Goal: Information Seeking & Learning: Learn about a topic

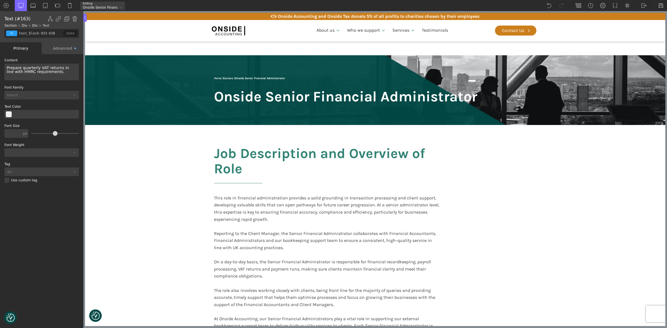
scroll to position [347, 0]
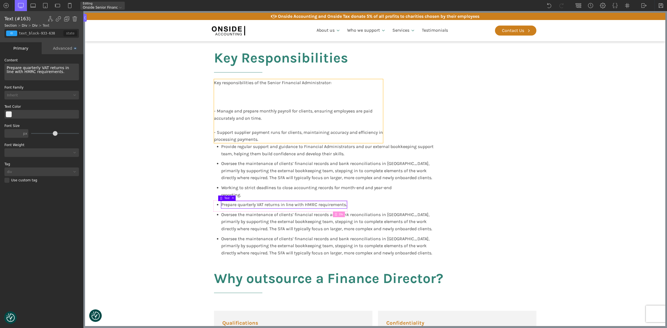
click at [232, 135] on div "Key responsibilities of the Senior Financial Administrator: - Manage and prepar…" at bounding box center [298, 111] width 169 height 64
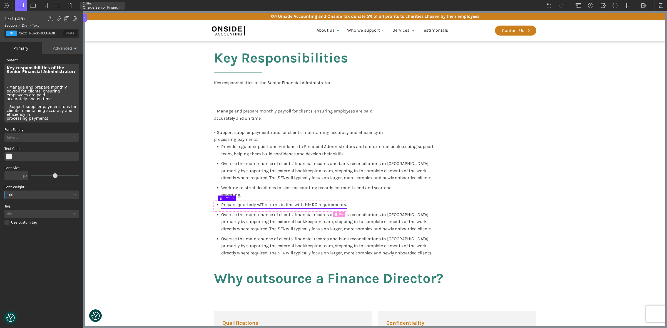
type input "text_block-913-638"
click at [31, 88] on div "Key responsibilities of the Senior Financial Administrator: - Manage and prepar…" at bounding box center [41, 93] width 75 height 59
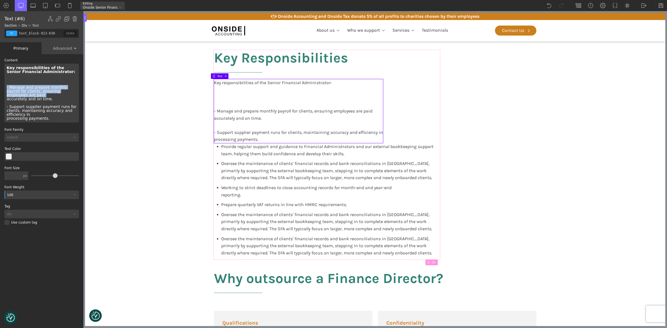
click at [31, 88] on div "Key responsibilities of the Senior Financial Administrator: - Manage and prepar…" at bounding box center [41, 93] width 75 height 59
click at [43, 97] on div "Key responsibilities of the Senior Financial Administrator: - Manage and prepar…" at bounding box center [41, 93] width 75 height 59
click at [9, 88] on div "Key responsibilities of the Senior Financial Administrator: - Manage and prepar…" at bounding box center [41, 93] width 75 height 59
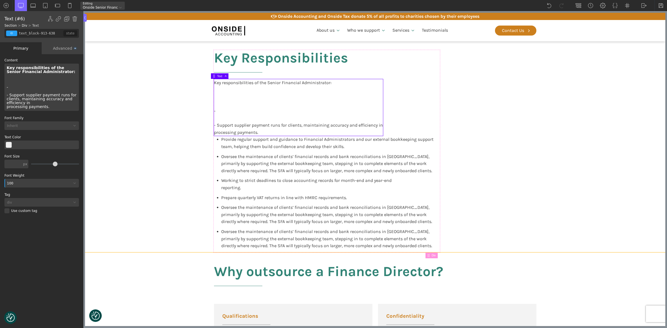
click at [239, 212] on span "Oversee the maintenance of clients’ financial records and bank reconciliations …" at bounding box center [326, 214] width 211 height 19
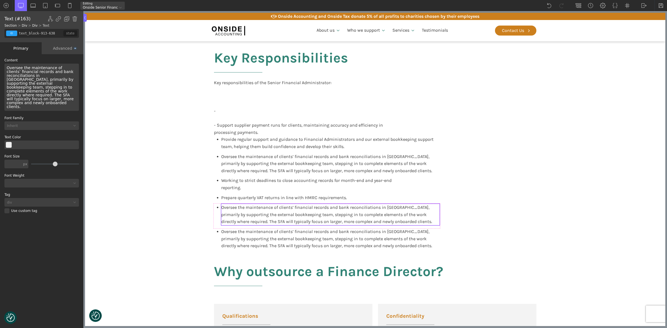
click at [257, 215] on span "Oversee the maintenance of clients’ financial records and bank reconciliations …" at bounding box center [326, 214] width 211 height 19
click at [43, 79] on span "Oversee the maintenance of clients’ financial records and bank reconciliations …" at bounding box center [41, 87] width 68 height 43
click at [42, 80] on span "Oversee the maintenance of clients’ financial records and bank reconciliations …" at bounding box center [41, 87] width 68 height 43
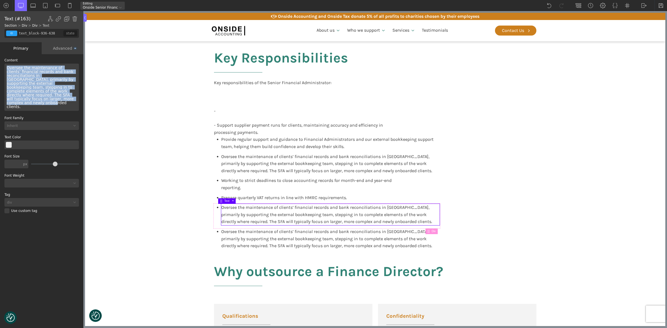
click at [42, 80] on span "Oversee the maintenance of clients’ financial records and bank reconciliations …" at bounding box center [41, 87] width 68 height 43
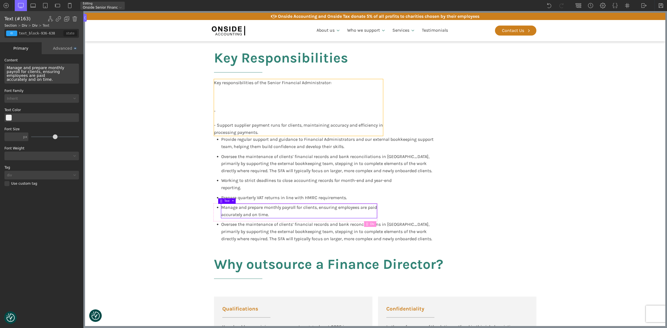
click at [246, 128] on div "Key responsibilities of the Senior Financial Administrator: - - Support supplie…" at bounding box center [298, 107] width 169 height 57
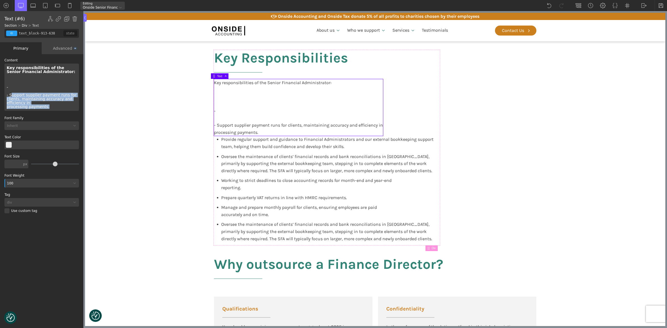
drag, startPoint x: 48, startPoint y: 106, endPoint x: 10, endPoint y: 95, distance: 39.7
click at [10, 95] on div "Key responsibilities of the Senior Financial Administrator: - - Support supplie…" at bounding box center [41, 87] width 75 height 47
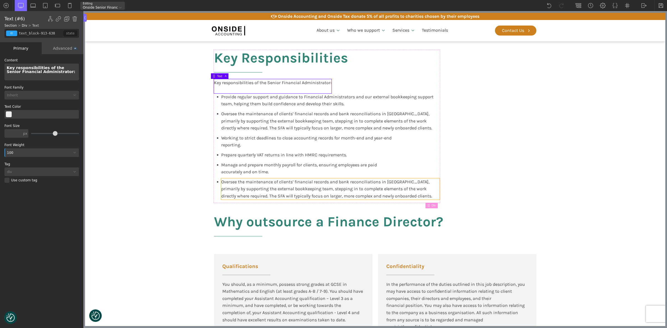
click at [242, 192] on div "Oversee the maintenance of clients’ financial records and bank reconciliations …" at bounding box center [330, 188] width 219 height 21
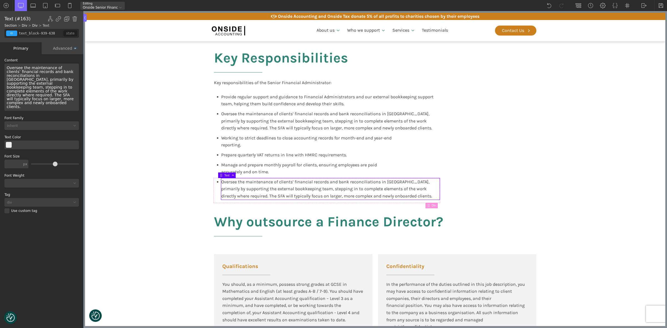
click at [54, 91] on span "Oversee the maintenance of clients’ financial records and bank reconciliations …" at bounding box center [41, 87] width 68 height 43
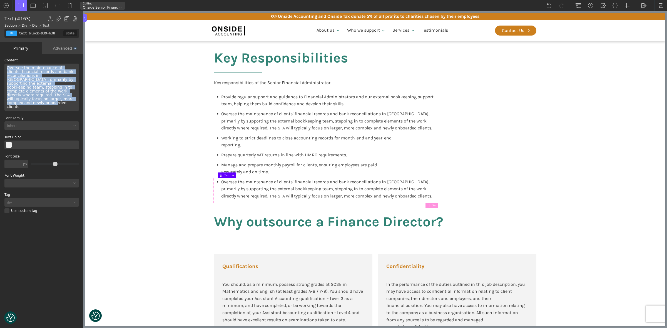
click at [54, 91] on span "Oversee the maintenance of clients’ financial records and bank reconciliations …" at bounding box center [41, 87] width 68 height 43
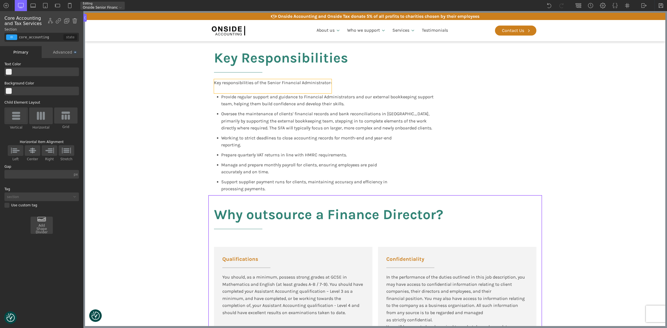
click at [265, 82] on b "Key responsibilities of the Senior Financial Administrator:" at bounding box center [273, 82] width 118 height 5
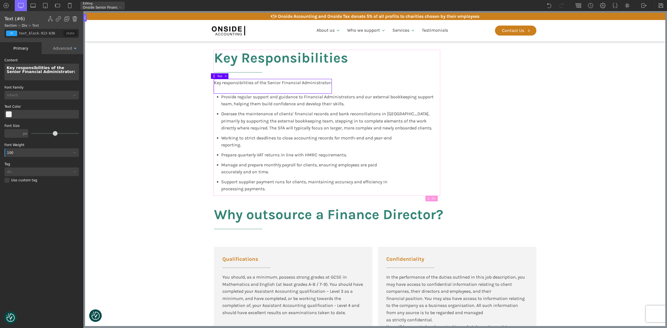
click at [73, 18] on img at bounding box center [75, 19] width 6 height 6
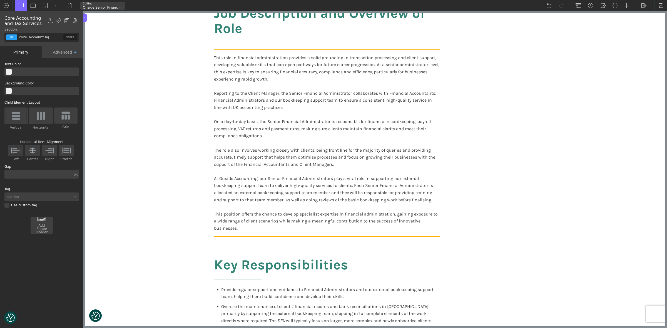
scroll to position [69, 0]
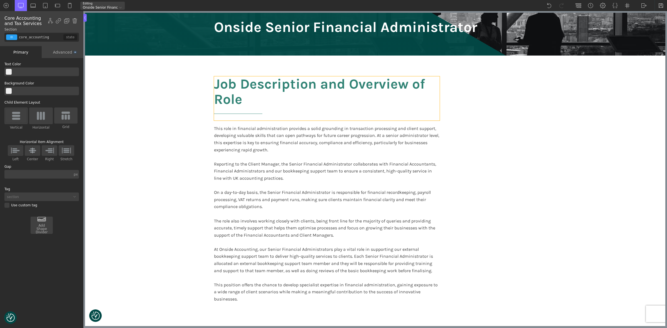
click at [302, 81] on h2 "Job Description and Overview of Role" at bounding box center [327, 98] width 226 height 44
type input "headline-849-183"
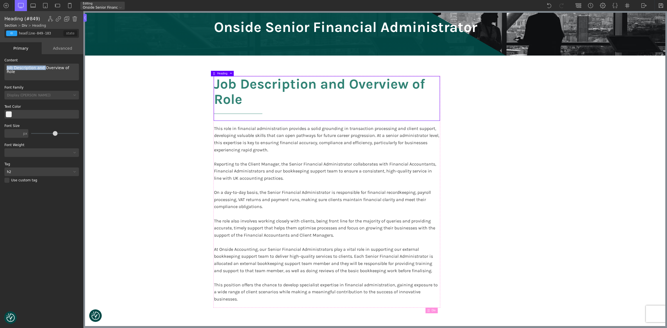
drag, startPoint x: 43, startPoint y: 68, endPoint x: 0, endPoint y: 67, distance: 42.6
click at [0, 67] on div "WP Grid Builder Stack Columns Vertically Page container (1200px) and below Less…" at bounding box center [41, 191] width 83 height 275
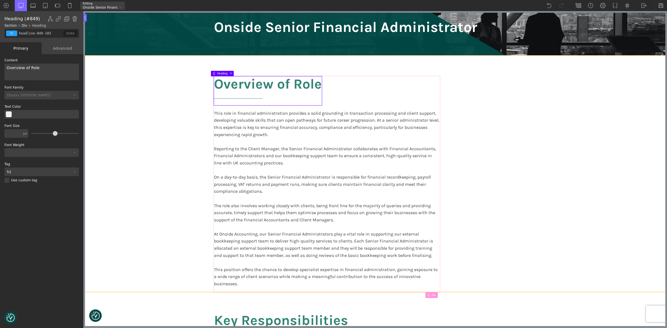
click at [546, 245] on section "Overview of Role This role in financial administration provides a solid groundi…" at bounding box center [375, 174] width 580 height 237
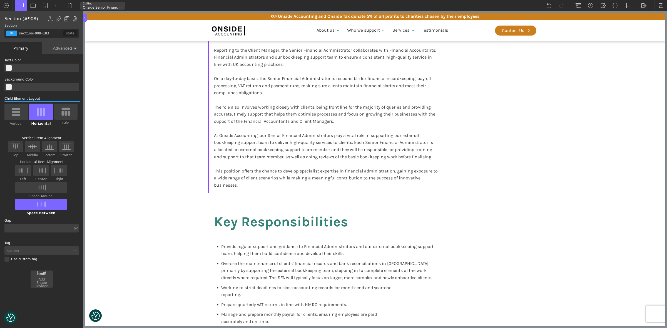
scroll to position [208, 0]
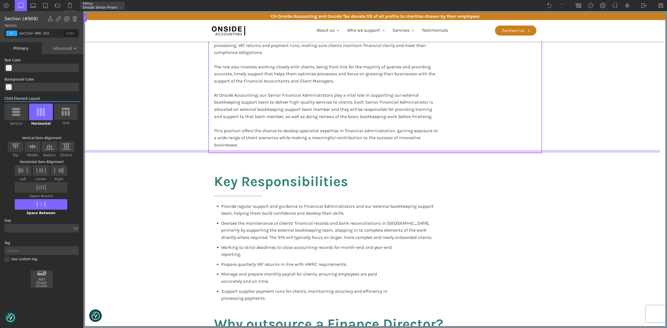
click at [224, 150] on div at bounding box center [372, 151] width 575 height 3
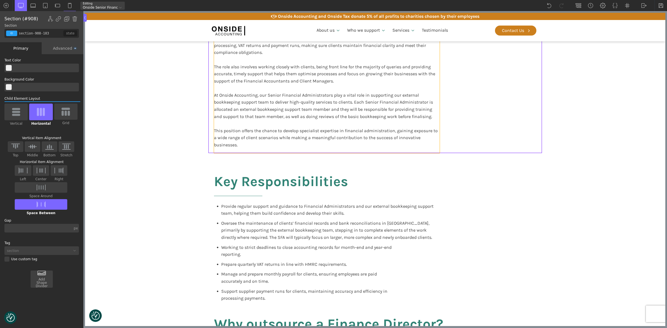
click at [240, 145] on p "This role in financial administration provides a solid grounding in transaction…" at bounding box center [327, 60] width 226 height 178
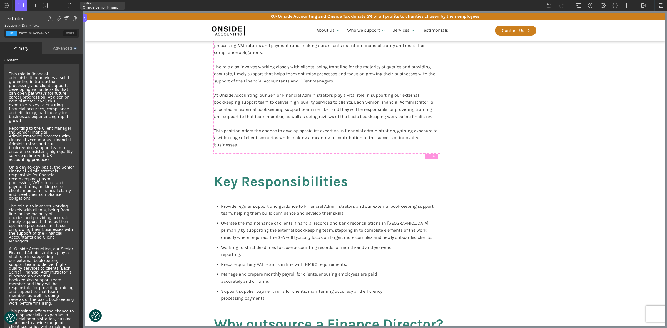
click at [240, 145] on p "This role in financial administration provides a solid grounding in transaction…" at bounding box center [327, 60] width 226 height 178
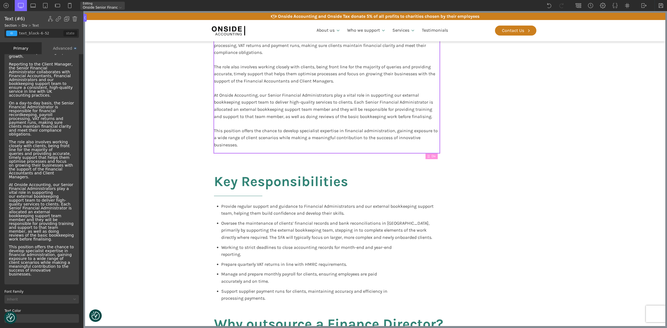
scroll to position [116, 0]
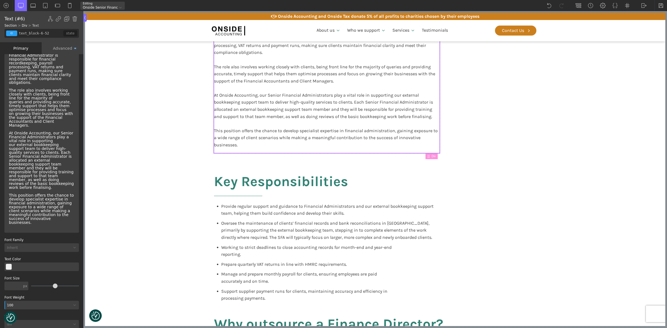
click at [70, 199] on div "This role in financial administration provides a solid grounding in transaction…" at bounding box center [42, 90] width 70 height 281
click at [69, 202] on p "This role in financial administration provides a solid grounding in transaction…" at bounding box center [42, 90] width 66 height 269
click at [71, 202] on div "This role in financial administration provides a solid grounding in transaction…" at bounding box center [41, 90] width 75 height 285
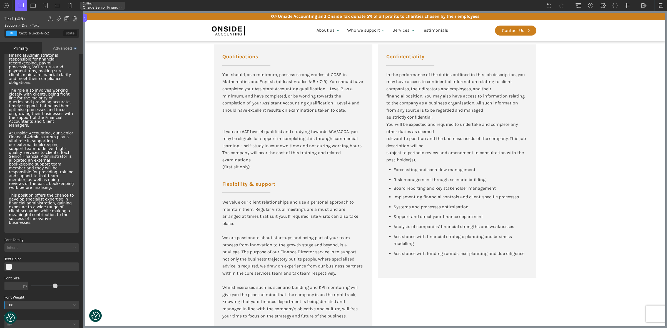
scroll to position [556, 0]
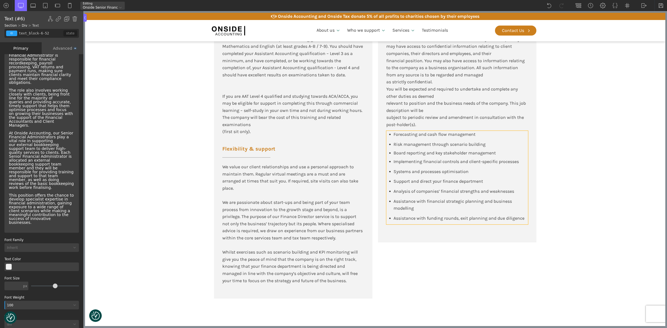
click at [518, 184] on div "Forecasting and cash flow management Risk management through scenario building …" at bounding box center [457, 178] width 142 height 94
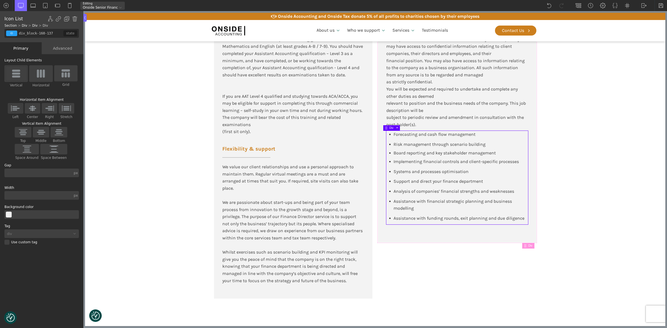
scroll to position [0, 0]
click at [74, 17] on img at bounding box center [75, 19] width 6 height 6
type input "div_block-157-137"
type input "color(10)"
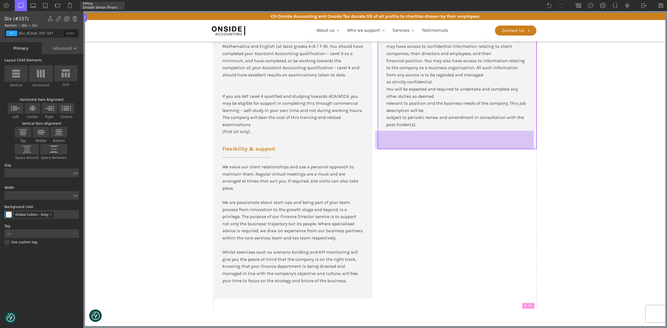
click at [412, 138] on div at bounding box center [454, 140] width 158 height 18
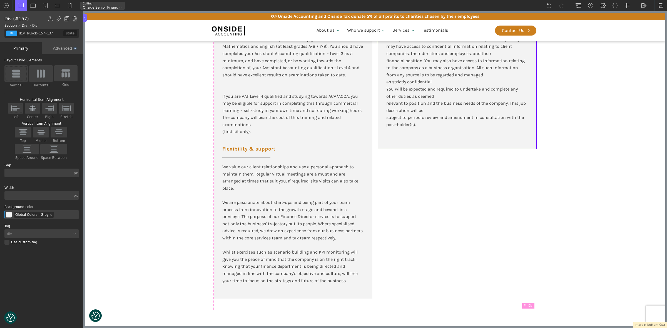
drag, startPoint x: 418, startPoint y: 149, endPoint x: 418, endPoint y: 128, distance: 21.1
click at [418, 128] on body "We value your privacy We use cookies to enhance your browsing experience, serve…" at bounding box center [375, 76] width 580 height 1154
click at [418, 149] on div at bounding box center [454, 150] width 159 height 3
drag, startPoint x: 418, startPoint y: 149, endPoint x: 418, endPoint y: 130, distance: 18.9
click at [418, 130] on body "We value your privacy We use cookies to enhance your browsing experience, serve…" at bounding box center [375, 76] width 580 height 1154
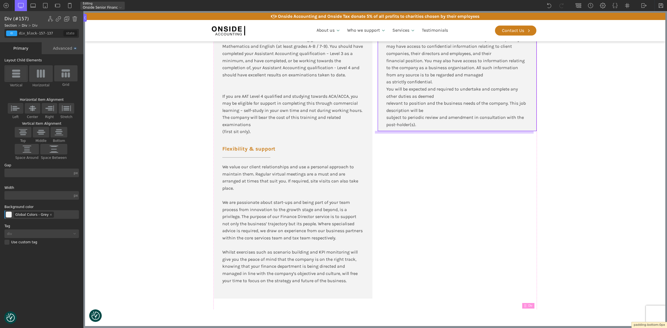
drag, startPoint x: 421, startPoint y: 138, endPoint x: 420, endPoint y: 133, distance: 5.0
click at [427, 158] on div "Qualifications You should, as a minimum, possess strong grades at GCSE in Mathe…" at bounding box center [375, 159] width 322 height 301
type input "div_block-146-137"
type input "100"
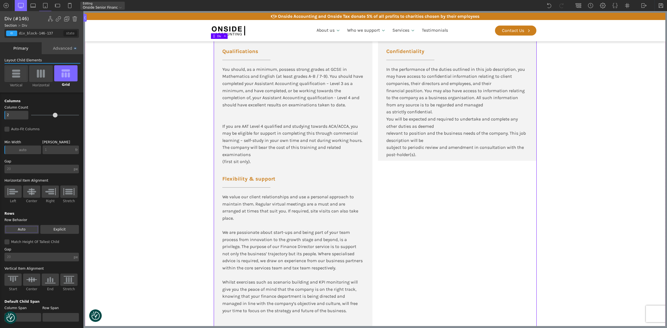
scroll to position [486, 0]
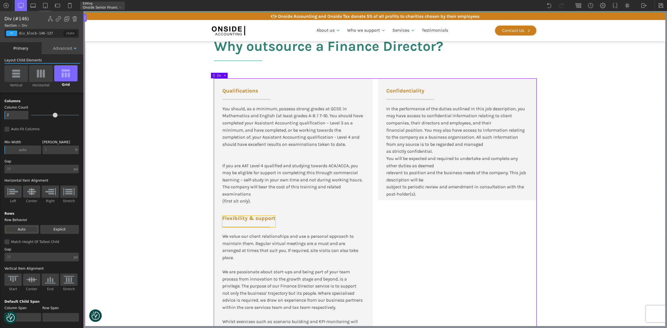
click at [257, 219] on span "Flexibility & support" at bounding box center [248, 218] width 53 height 5
type input "left-underline"
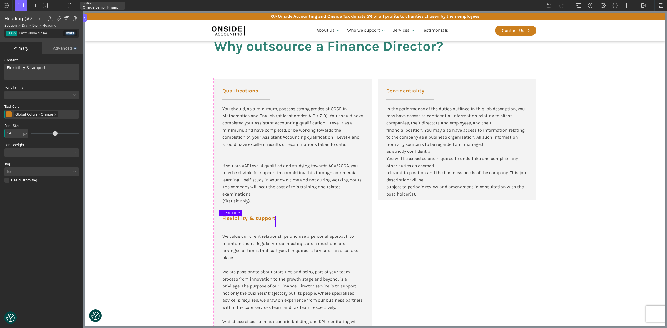
click at [71, 18] on div "Show/Hide Element Set Conditions Condition Type AND OR In-Editor Behavior Alway…" at bounding box center [63, 19] width 30 height 6
click at [73, 18] on img at bounding box center [75, 19] width 6 height 6
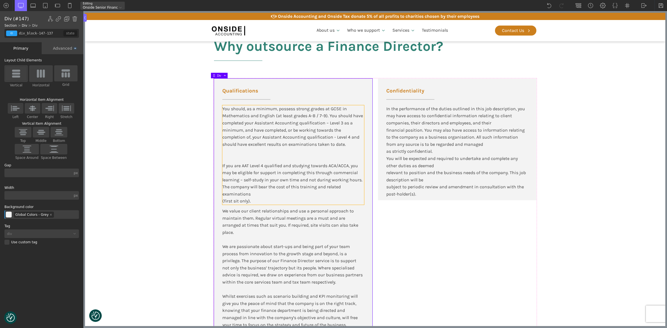
click at [282, 163] on div "You should, as a minimum, possess strong grades at GCSE in Mathematics and Engl…" at bounding box center [293, 155] width 142 height 100
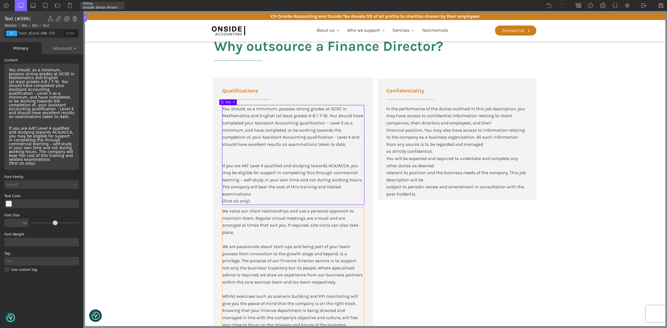
click at [279, 230] on div "We value our client relationships and use a personal approach to maintain them.…" at bounding box center [293, 268] width 142 height 121
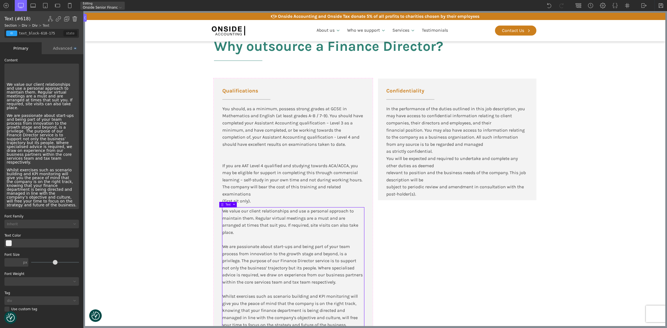
click at [74, 18] on img at bounding box center [75, 19] width 6 height 6
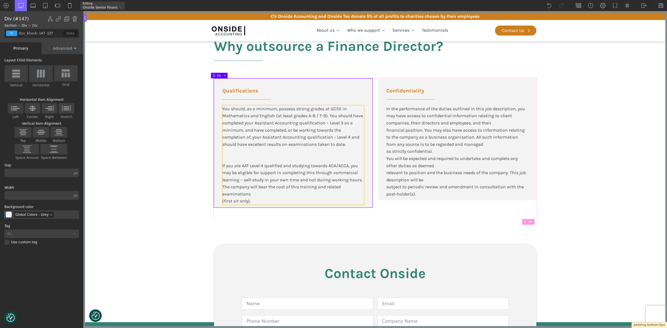
drag, startPoint x: 267, startPoint y: 209, endPoint x: 267, endPoint y: 192, distance: 17.5
click at [267, 192] on body "We value your privacy We use cookies to enhance your browsing experience, serve…" at bounding box center [375, 65] width 580 height 993
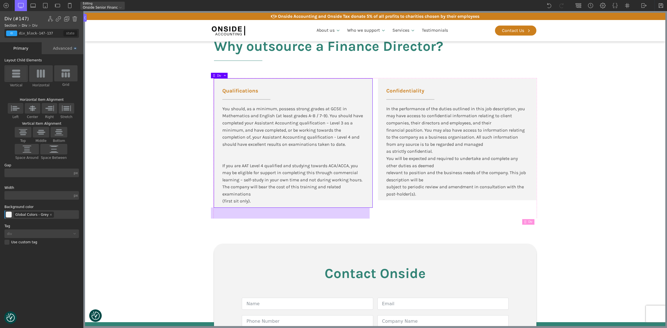
click at [225, 211] on div at bounding box center [290, 213] width 159 height 11
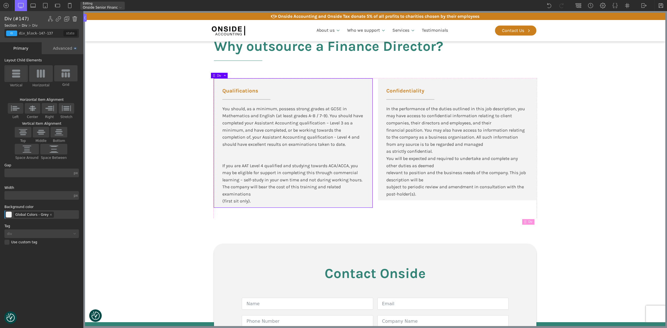
click at [73, 18] on img at bounding box center [75, 19] width 6 height 6
type input "div_block-146-137"
type input "100"
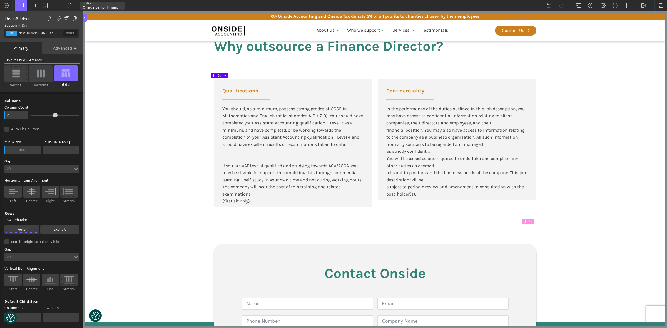
type input "div_block-147-137"
type input "color(10)"
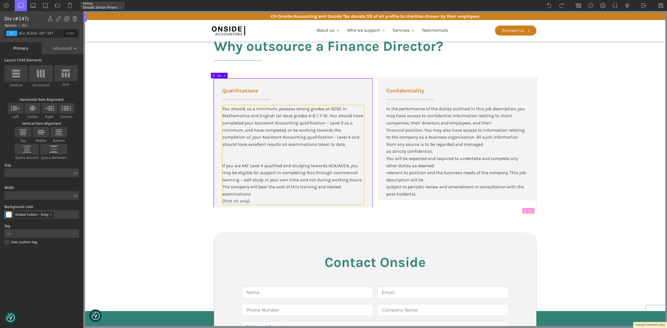
drag, startPoint x: 231, startPoint y: 217, endPoint x: 232, endPoint y: 187, distance: 30.1
click at [232, 187] on body "We value your privacy We use cookies to enhance your browsing experience, serve…" at bounding box center [375, 60] width 580 height 982
click at [172, 203] on section "Why outsource a Finance Director? Qualifications You should, as a minimum, poss…" at bounding box center [375, 117] width 580 height 181
type input "core_accounting"
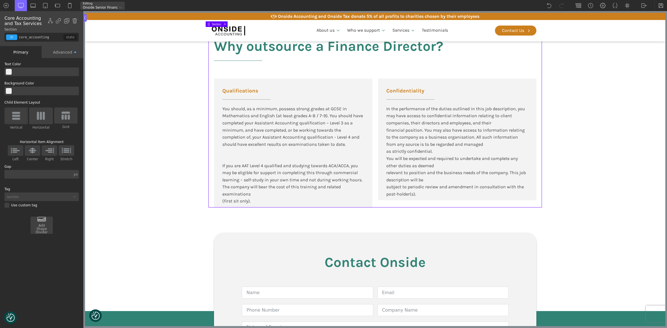
click at [601, 262] on body "We value your privacy We use cookies to enhance your browsing experience, serve…" at bounding box center [375, 60] width 580 height 982
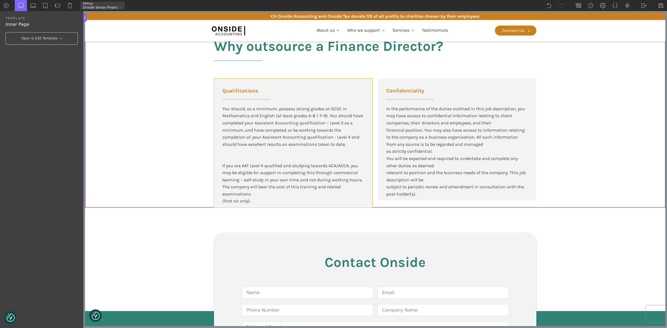
click at [320, 84] on div "Qualifications You should, as a minimum, possess strong grades at GCSE in Mathe…" at bounding box center [293, 143] width 158 height 129
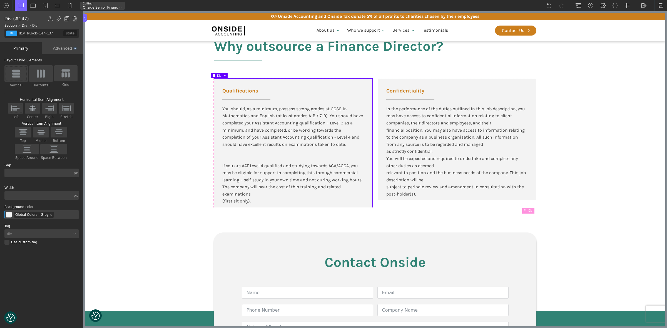
click at [58, 44] on div "Advanced" at bounding box center [63, 48] width 42 height 12
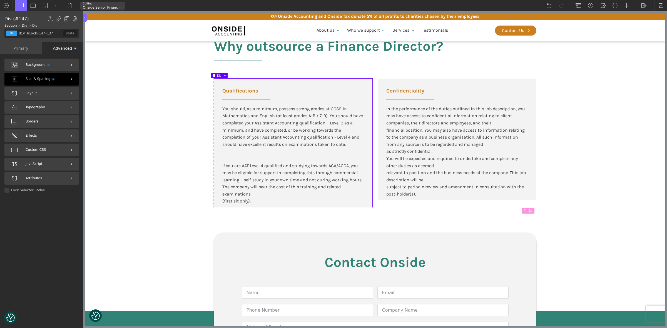
click at [41, 76] on div "Size & Spacing" at bounding box center [41, 79] width 75 height 13
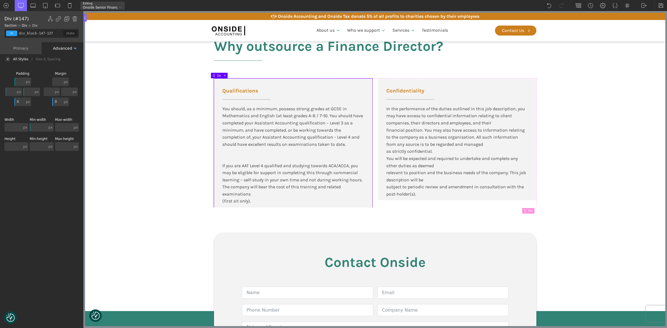
click at [47, 59] on div "Size & Spacing" at bounding box center [57, 59] width 42 height 0
click at [59, 46] on div "Advanced" at bounding box center [63, 48] width 42 height 12
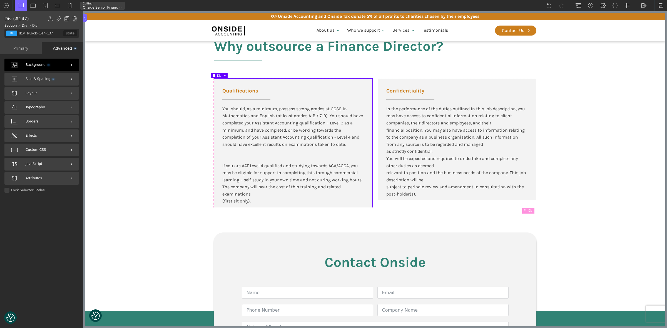
click at [36, 63] on span "Background" at bounding box center [38, 64] width 24 height 5
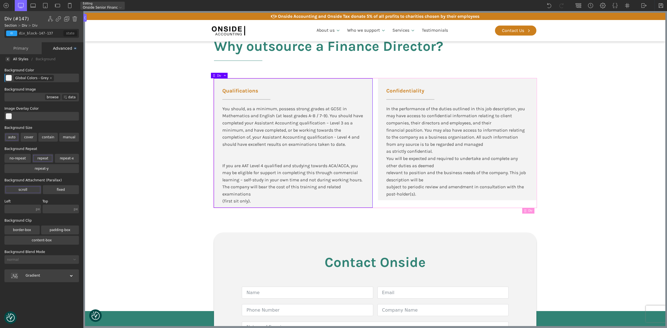
click at [525, 205] on div "Qualifications You should, as a minimum, possess strong grades at GCSE in Mathe…" at bounding box center [375, 143] width 322 height 129
type input "div_block-146-137"
type input "100"
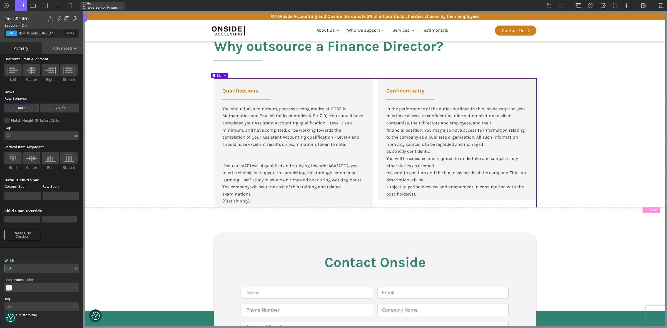
scroll to position [129, 0]
click at [23, 282] on input "text" at bounding box center [45, 286] width 67 height 9
click at [6, 283] on button "Select Color" at bounding box center [9, 286] width 6 height 6
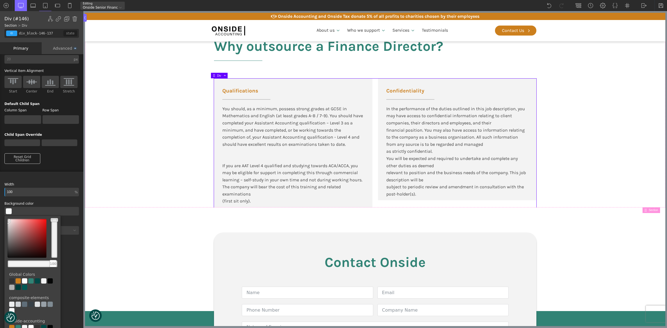
scroll to position [198, 0]
click at [13, 304] on div at bounding box center [11, 304] width 5 height 5
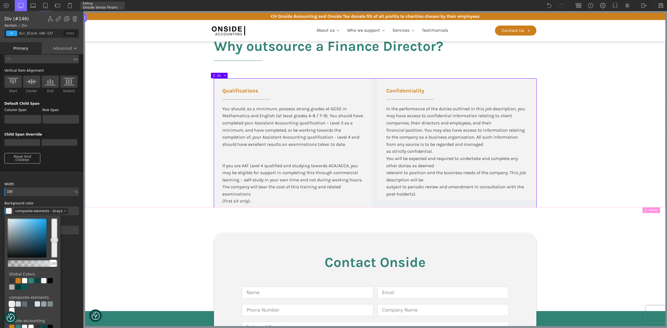
click at [13, 309] on div at bounding box center [11, 310] width 5 height 5
click at [18, 303] on div at bounding box center [18, 304] width 5 height 5
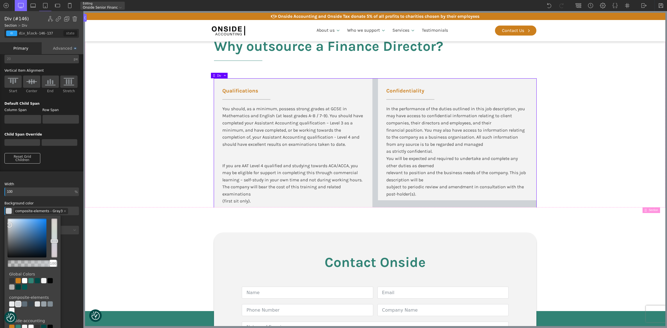
click at [38, 304] on div at bounding box center [37, 304] width 5 height 5
click at [43, 281] on div at bounding box center [43, 280] width 5 height 5
type input "color(10)"
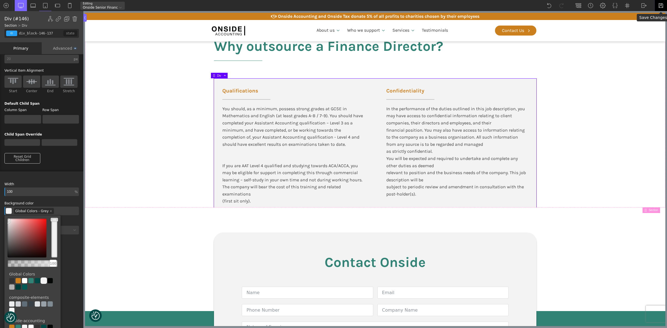
click at [661, 6] on img at bounding box center [661, 6] width 6 height 6
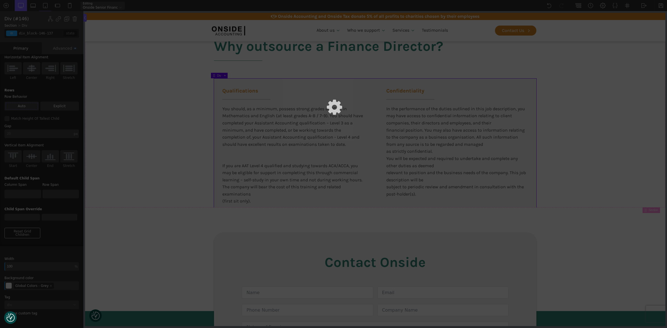
scroll to position [129, 0]
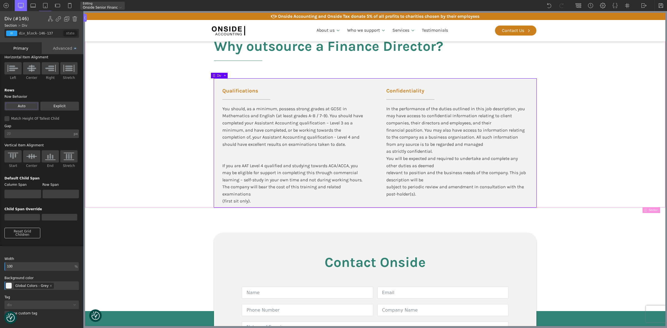
click at [622, 185] on section "Why outsource a Finance Director? Qualifications You should, as a minimum, poss…" at bounding box center [375, 117] width 580 height 181
type input "core_accounting"
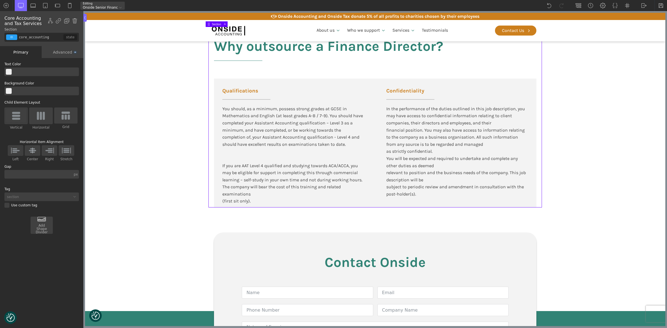
scroll to position [0, 0]
click at [622, 185] on section "Why outsource a Finance Director? Qualifications You should, as a minimum, poss…" at bounding box center [375, 117] width 580 height 181
click at [620, 248] on body "We value your privacy We use cookies to enhance your browsing experience, serve…" at bounding box center [375, 60] width 580 height 982
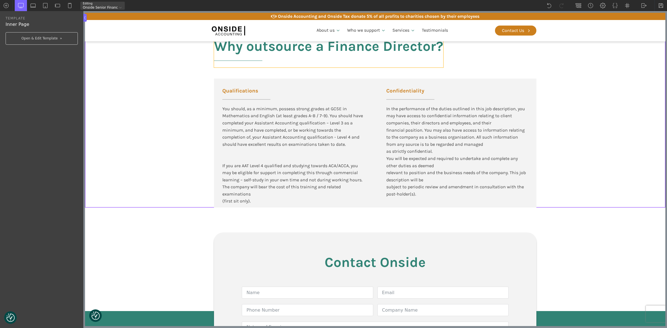
click at [302, 46] on h2 "Why outsource a Finance Director?" at bounding box center [328, 53] width 229 height 29
type input "headline-144-137"
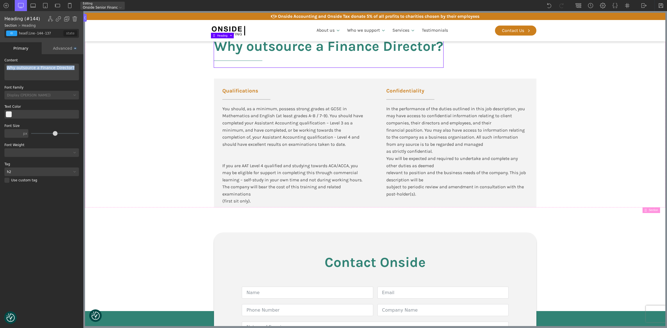
drag, startPoint x: 71, startPoint y: 70, endPoint x: 0, endPoint y: 64, distance: 71.7
click at [0, 64] on div "WP Grid Builder Stack Columns Vertically Page container (1200px) and below Less…" at bounding box center [41, 191] width 83 height 275
click at [159, 203] on section "Qualifications & Confidentiality Qualifications You should, as a minimum, posse…" at bounding box center [375, 117] width 580 height 181
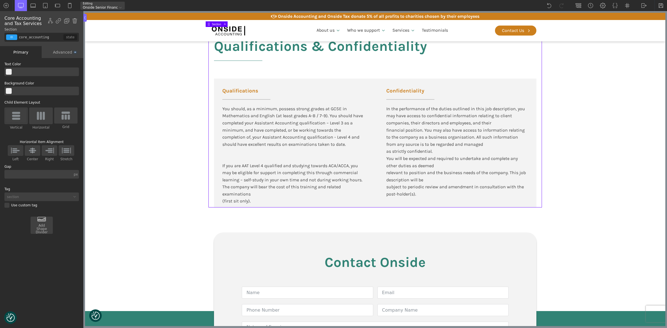
click at [571, 164] on section "Qualifications & Confidentiality Qualifications You should, as a minimum, posse…" at bounding box center [375, 117] width 580 height 181
click at [587, 248] on body "We value your privacy We use cookies to enhance your browsing experience, serve…" at bounding box center [375, 60] width 580 height 982
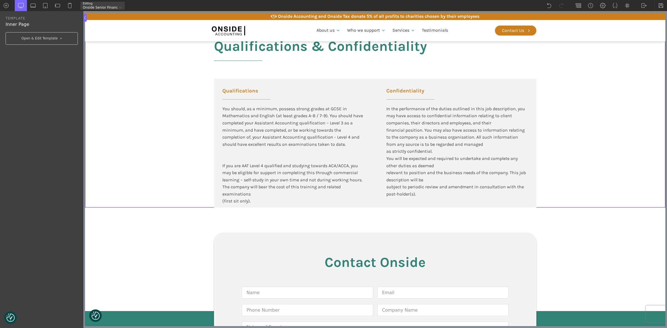
click at [520, 255] on body "We value your privacy We use cookies to enhance your browsing experience, serve…" at bounding box center [375, 60] width 580 height 982
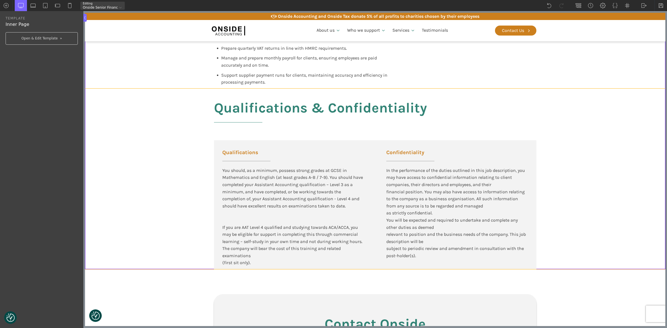
scroll to position [417, 0]
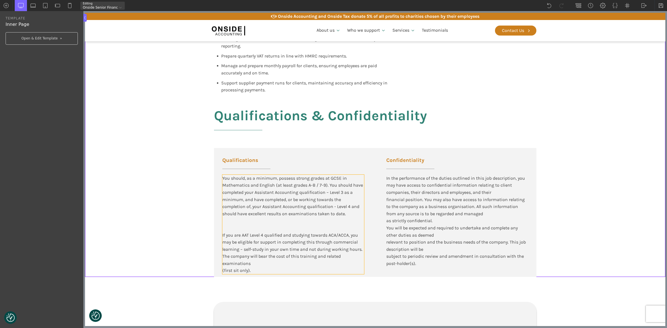
click at [288, 249] on div "You should, as a minimum, possess strong grades at GCSE in Mathematics and Engl…" at bounding box center [293, 225] width 142 height 100
type input "text_block-596-175"
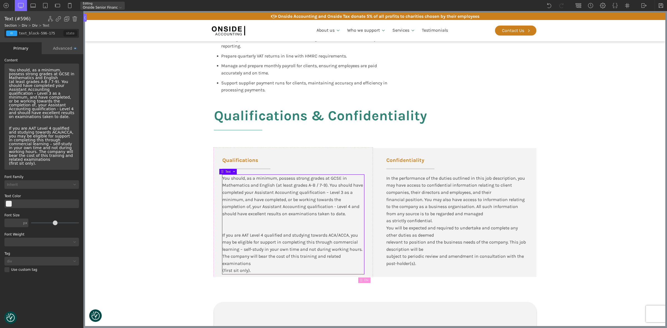
click at [72, 152] on div "You should, as a minimum, possess strong grades at GCSE in Mathematics and Engl…" at bounding box center [42, 117] width 70 height 102
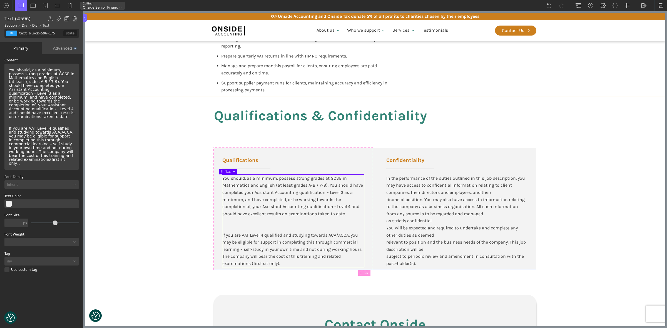
click at [627, 241] on section "Qualifications & Confidentiality Qualifications You should, as a minimum, posse…" at bounding box center [375, 183] width 580 height 174
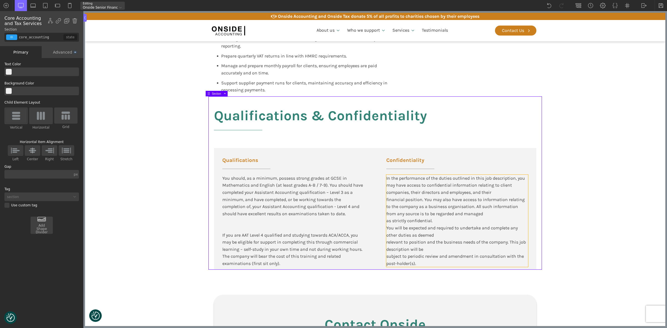
click at [475, 247] on div "In the performance of the duties outlined in this job description, you may have…" at bounding box center [457, 221] width 142 height 93
type input "text_block-639-175"
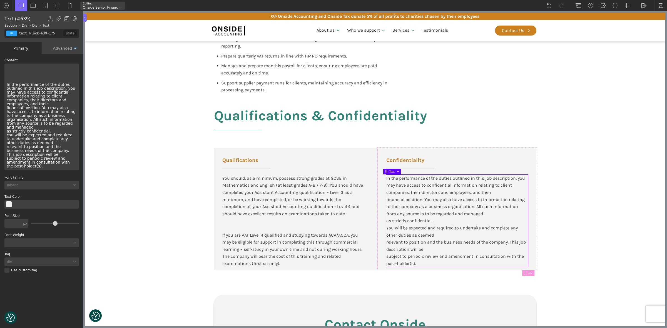
click at [50, 124] on div "In the performance of the duties outlined in this job description, you may have…" at bounding box center [41, 117] width 75 height 107
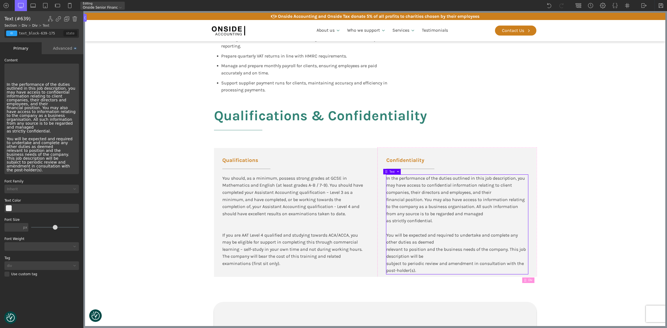
click at [38, 138] on div "In the performance of the duties outlined in this job description, you may have…" at bounding box center [41, 119] width 75 height 111
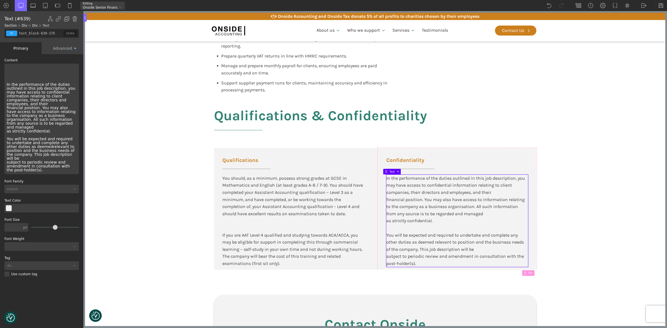
click at [59, 146] on div "In the performance of the duties outlined in this job description, you may have…" at bounding box center [41, 119] width 75 height 111
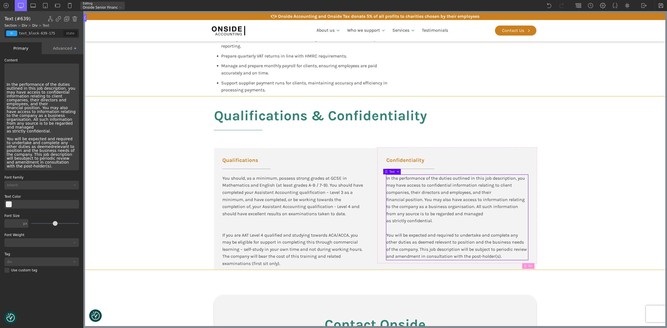
click at [596, 256] on section "Qualifications & Confidentiality Qualifications You should, as a minimum, posse…" at bounding box center [375, 183] width 580 height 174
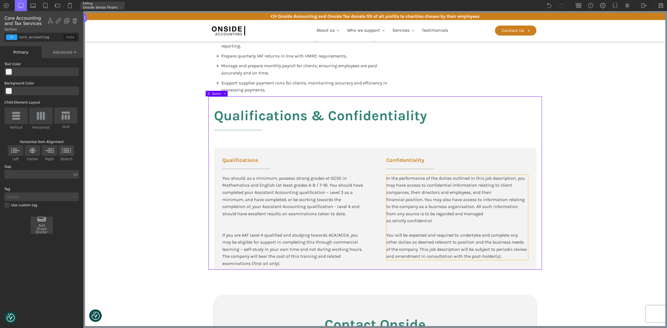
click at [461, 199] on div "In the performance of the duties outlined in this job description, you may have…" at bounding box center [457, 217] width 142 height 85
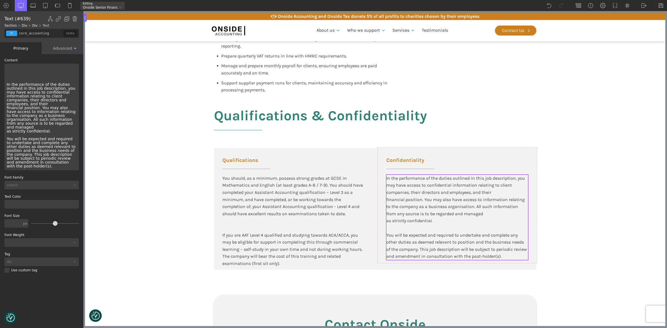
type input "text_block-639-175"
click at [70, 97] on div "In the performance of the duties outlined in this job description, you may have…" at bounding box center [41, 117] width 75 height 107
click at [69, 99] on div "In the performance of the duties outlined in this job description, you may have…" at bounding box center [41, 117] width 75 height 107
click at [62, 120] on div "In the performance of the duties outlined in this job description, you may have…" at bounding box center [41, 117] width 75 height 107
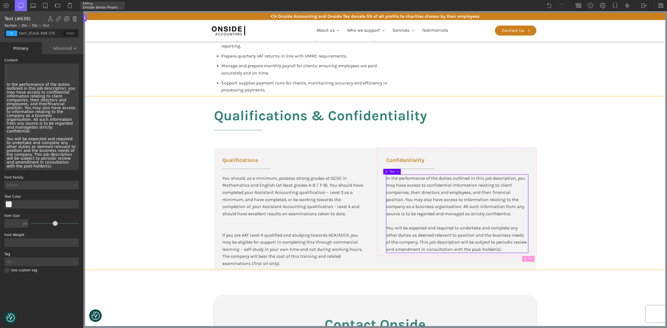
click at [617, 223] on section "Qualifications & Confidentiality Qualifications You should, as a minimum, posse…" at bounding box center [375, 183] width 580 height 174
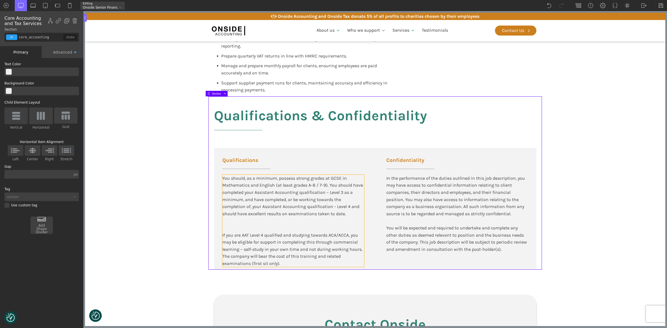
click at [268, 231] on div "You should, as a minimum, possess strong grades at GCSE in Mathematics and Engl…" at bounding box center [293, 221] width 142 height 93
type input "text_block-596-175"
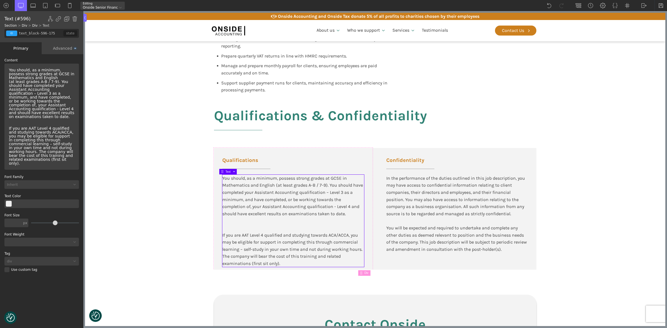
click at [23, 120] on div "You should, as a minimum, possess strong grades at GCSE in Mathematics and Engl…" at bounding box center [42, 117] width 70 height 102
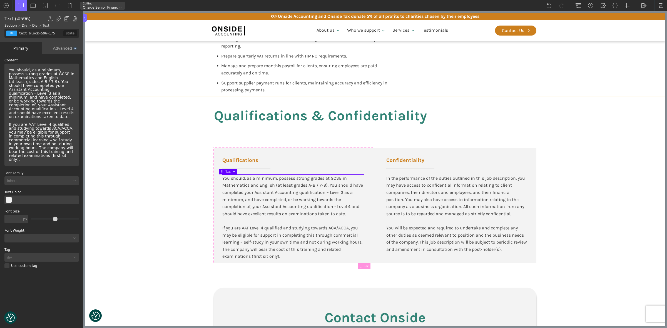
click at [131, 163] on section "Qualifications & Confidentiality Qualifications You should, as a minimum, posse…" at bounding box center [375, 179] width 580 height 167
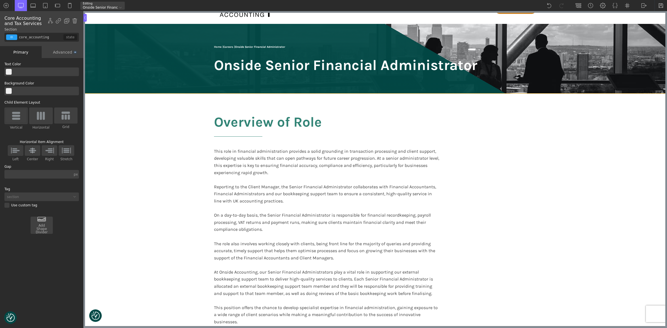
scroll to position [69, 0]
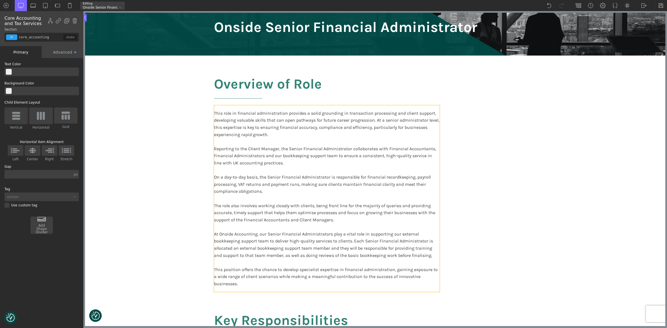
click at [214, 108] on div "This role in financial administration provides a solid grounding in transaction…" at bounding box center [327, 198] width 226 height 187
type input "text_block-6-52"
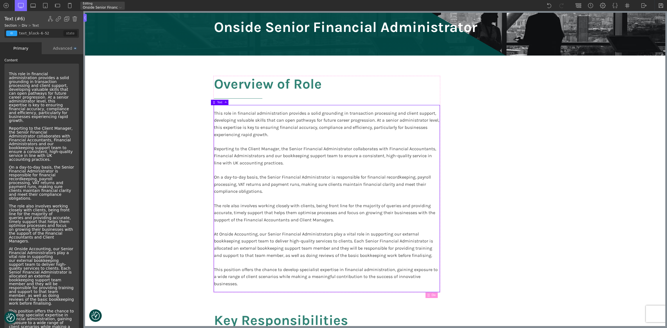
click at [29, 67] on div "This role in financial administration provides a solid grounding in transaction…" at bounding box center [42, 206] width 70 height 281
click at [20, 64] on div "This role in financial administration provides a solid grounding in transaction…" at bounding box center [41, 206] width 75 height 285
click at [9, 72] on p "This role in financial administration provides a solid grounding in transaction…" at bounding box center [42, 206] width 66 height 269
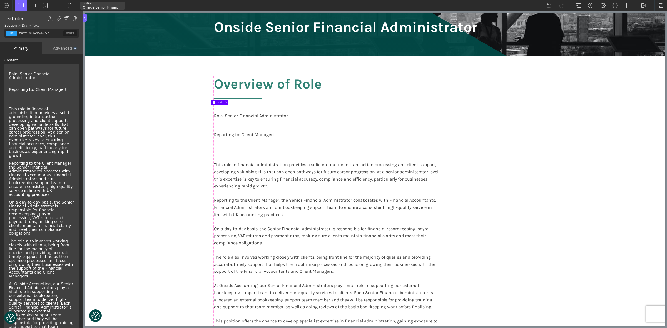
click at [264, 135] on p "Reporting to: Client Managert" at bounding box center [327, 134] width 226 height 7
click at [60, 88] on p "Reporting to: Client Managert" at bounding box center [42, 90] width 66 height 4
click at [30, 86] on div "Role: Senior Financial Administrator Reporting to: Client Manager This role in …" at bounding box center [42, 224] width 70 height 316
click at [10, 84] on div "Role: Senior Financial Administrator Reporting to: Client Manager This role in …" at bounding box center [42, 224] width 70 height 316
click at [9, 90] on p "Reporting to: Client Manager" at bounding box center [42, 90] width 66 height 4
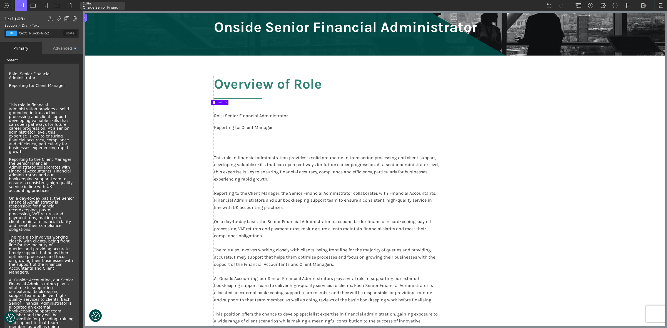
click at [272, 128] on p "Reporting to: Client Manager" at bounding box center [327, 127] width 226 height 7
click at [60, 85] on p "Reporting to: Client Manager" at bounding box center [42, 86] width 66 height 4
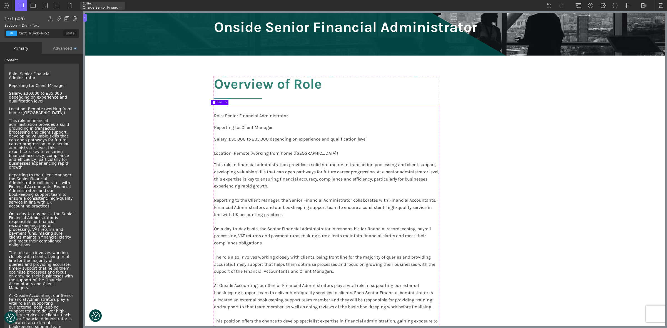
click at [219, 145] on div "Role: Senior Financial Administrator Reporting to: Client Manager Salary: £30,0…" at bounding box center [327, 222] width 226 height 234
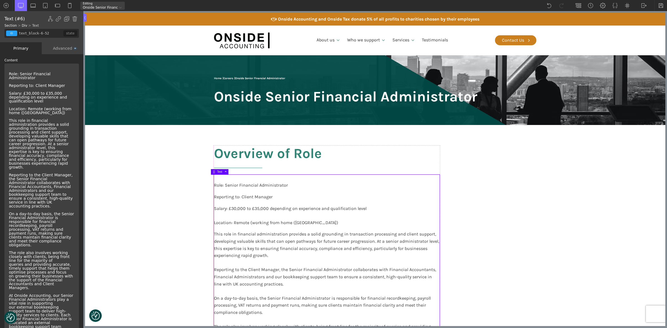
scroll to position [69, 0]
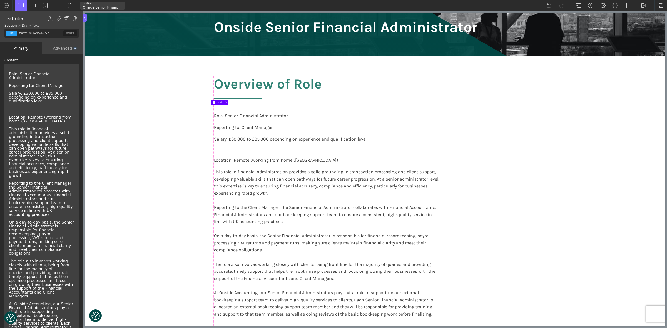
click at [25, 106] on div "Role: Senior Financial Administrator Reporting to: Client Manager Salary: £30,0…" at bounding box center [41, 234] width 75 height 340
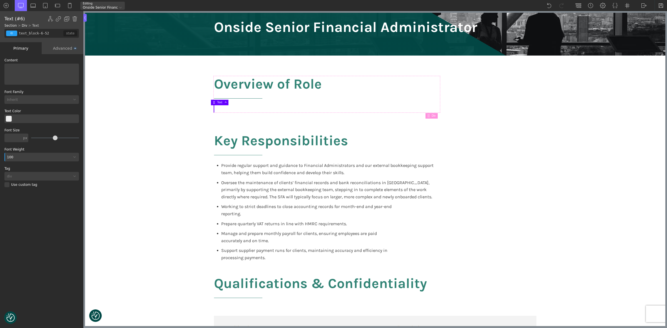
click at [6, 67] on div at bounding box center [41, 74] width 75 height 21
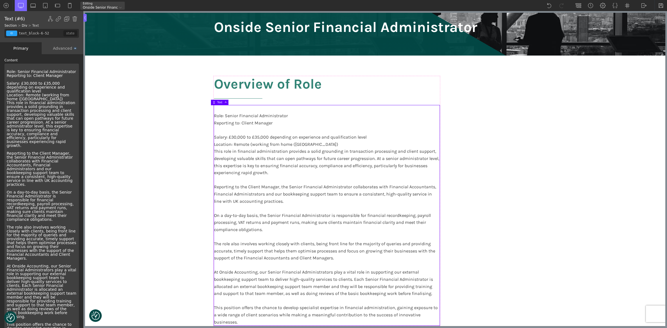
click at [17, 76] on div "Role: Senior Financial Administrator Reporting to: Client Manager Salary: £30,0…" at bounding box center [41, 208] width 75 height 289
click at [6, 82] on div "Role: Senior Financial Administrator Reporting to: Client Manager Salary: £30,0…" at bounding box center [41, 208] width 75 height 289
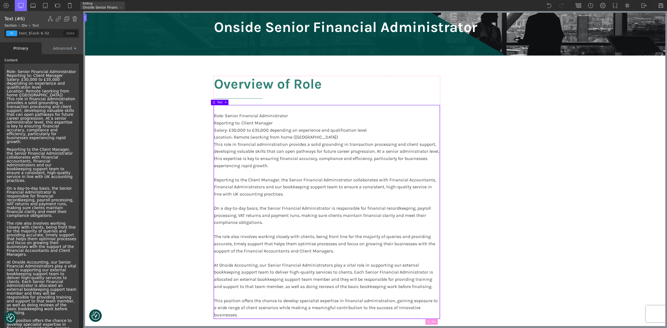
click at [7, 97] on div "Role: Senior Financial Administrator Reporting to: Client Manager Salary: £30,0…" at bounding box center [41, 206] width 75 height 285
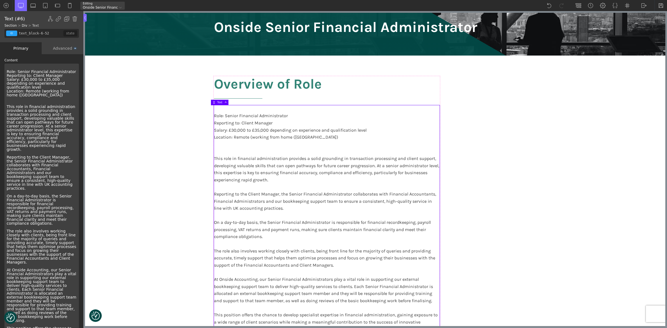
click at [12, 71] on div "Role: Senior Financial Administrator Reporting to: Client Manager Salary: £30,0…" at bounding box center [41, 210] width 75 height 292
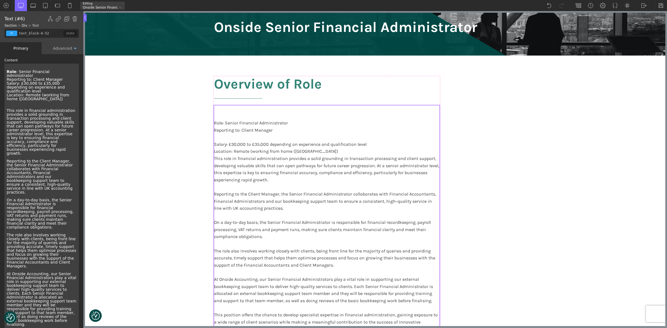
click at [10, 70] on b "Role" at bounding box center [12, 71] width 10 height 4
click at [12, 67] on div "Role : Senior Financial Administrator Reporting to: Client Manager Salary: £30,…" at bounding box center [41, 212] width 75 height 296
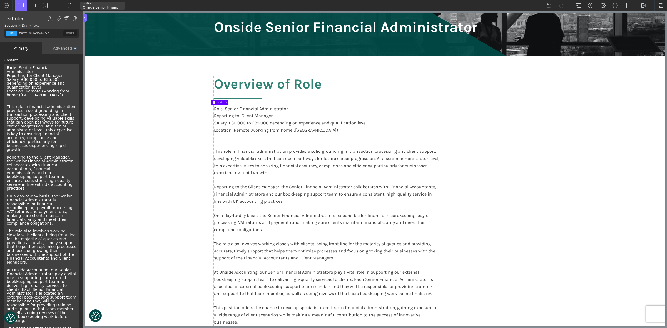
click at [12, 67] on b "Role" at bounding box center [12, 68] width 10 height 4
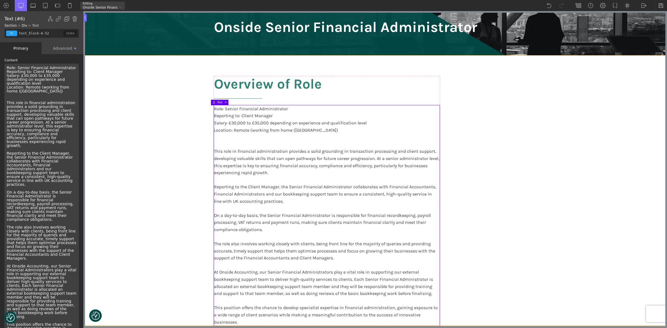
click at [189, 113] on section "Overview of Role Role: Senior Financial Administrator Reporting to: Client Mana…" at bounding box center [375, 191] width 580 height 270
type input "section-908-183"
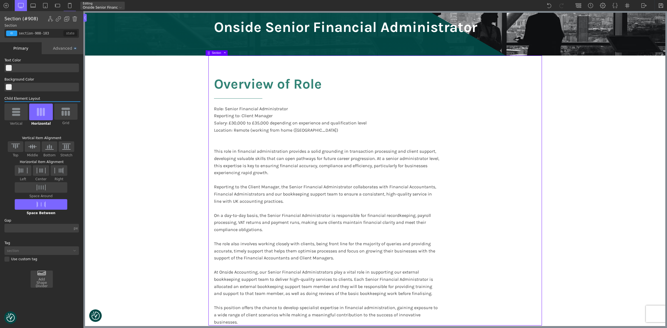
click at [133, 134] on section "Overview of Role Role: Senior Financial Administrator Reporting to: Client Mana…" at bounding box center [375, 191] width 580 height 270
click at [608, 172] on section "Overview of Role Role: Senior Financial Administrator Reporting to: Client Mana…" at bounding box center [375, 191] width 580 height 270
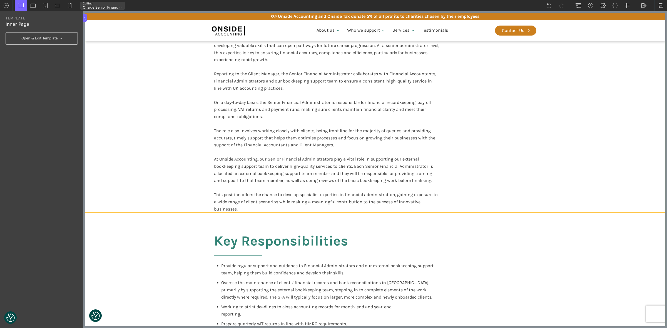
scroll to position [278, 0]
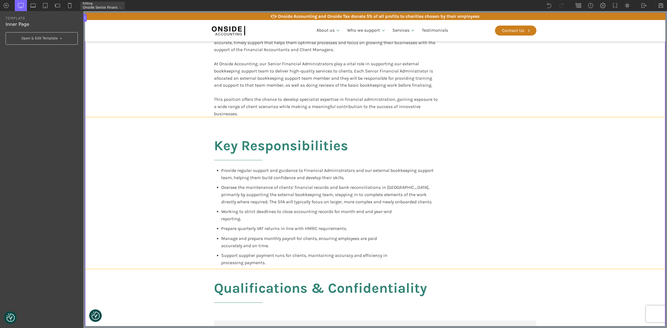
click at [354, 129] on div "Key Responsibilities Provide regular support and guidance to Financial Administ…" at bounding box center [375, 193] width 334 height 152
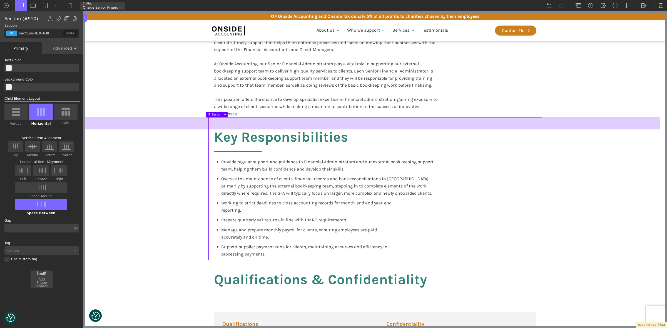
drag, startPoint x: 339, startPoint y: 136, endPoint x: 340, endPoint y: 127, distance: 8.7
click at [340, 127] on div at bounding box center [372, 123] width 575 height 12
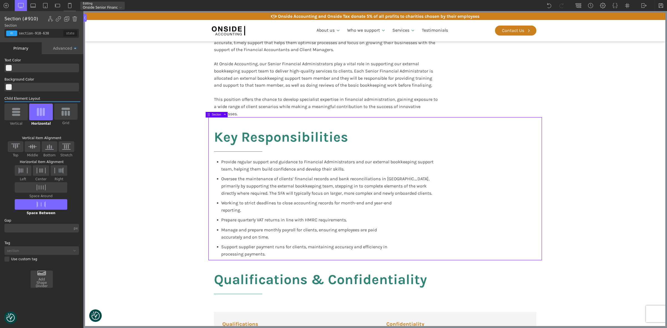
click at [565, 183] on section "Key Responsibilities Provide regular support and guidance to Financial Administ…" at bounding box center [375, 188] width 580 height 143
click at [567, 183] on section "Key Responsibilities Provide regular support and guidance to Financial Administ…" at bounding box center [375, 188] width 580 height 143
click at [174, 189] on section "Key Responsibilities Provide regular support and guidance to Financial Administ…" at bounding box center [375, 188] width 580 height 143
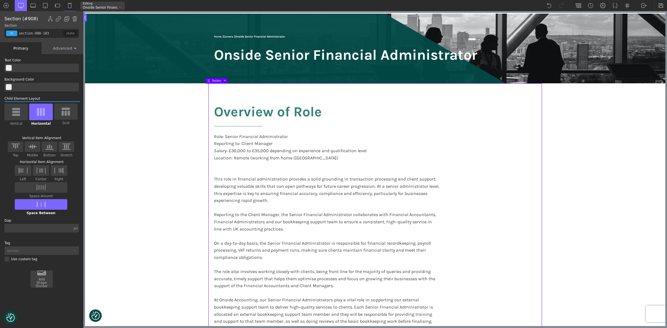
scroll to position [0, 0]
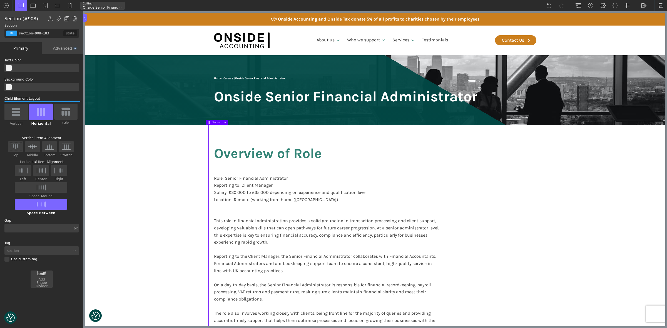
click at [497, 180] on div "Overview of Role Role: Senior Financial Administrator Reporting to: Client Mana…" at bounding box center [375, 260] width 334 height 270
click at [66, 19] on img at bounding box center [67, 19] width 6 height 6
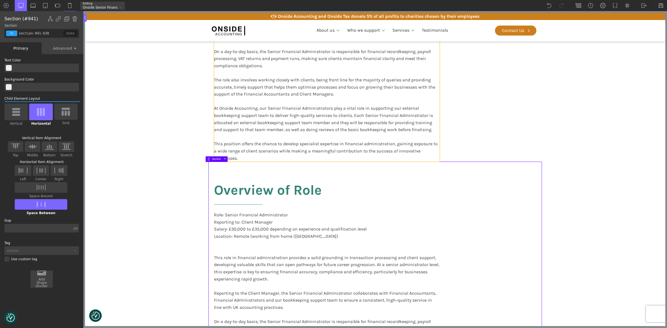
scroll to position [278, 0]
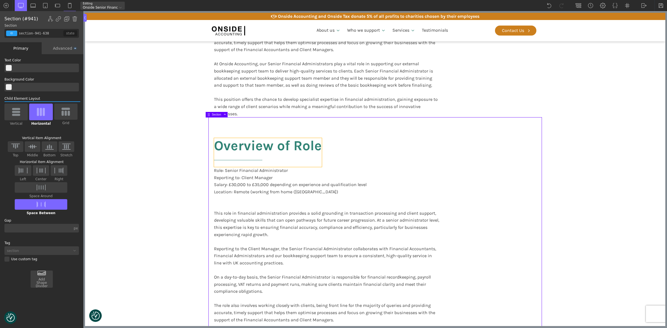
click at [248, 143] on h2 "Overview of Role" at bounding box center [268, 152] width 108 height 29
type input "headline-943-638"
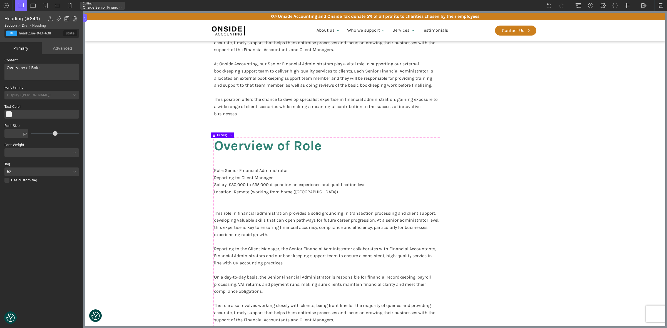
click at [248, 143] on h2 "Overview of Role" at bounding box center [268, 152] width 108 height 29
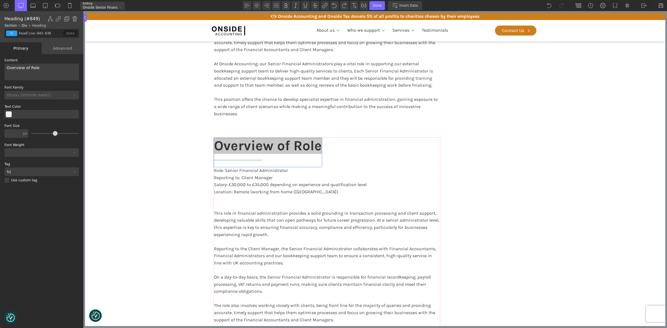
click at [29, 69] on div "Overview of Role" at bounding box center [41, 72] width 75 height 17
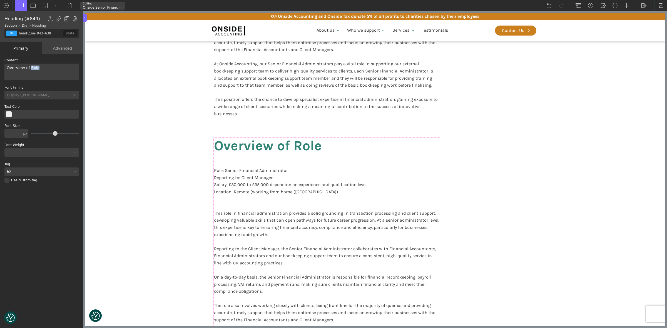
click at [29, 69] on div "Overview of Role" at bounding box center [41, 72] width 75 height 17
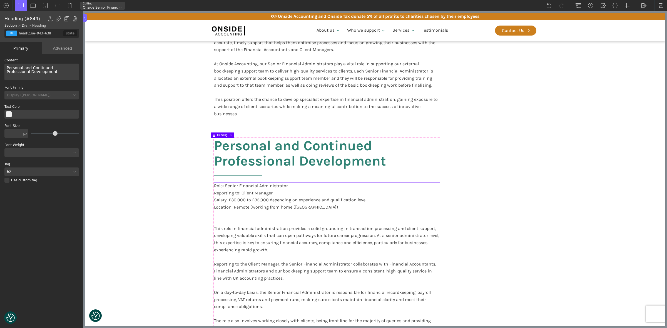
click at [295, 200] on div "Role: Senior Financial Administrator Reporting to: Client Manager Salary: £30,0…" at bounding box center [327, 292] width 226 height 220
type input "text_block-944-638"
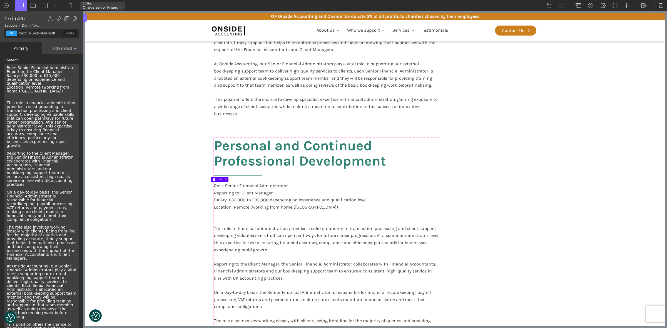
click at [43, 133] on div "Role: Senior Financial Administrator Reporting to: Client Manager Salary: £30,0…" at bounding box center [41, 208] width 75 height 289
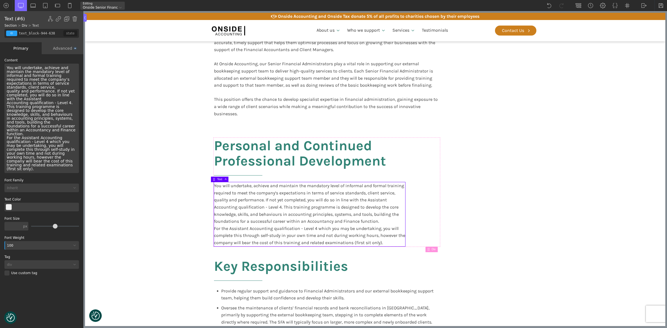
click at [35, 75] on div "You will undertake, achieve and maintain the mandatory level of informal and fo…" at bounding box center [41, 119] width 75 height 110
click at [29, 97] on div "You will undertake, achieve and maintain the mandatory level of informal and fo…" at bounding box center [41, 119] width 75 height 110
click at [44, 116] on div "You will undertake, achieve and maintain the mandatory level of informal and fo…" at bounding box center [41, 119] width 75 height 110
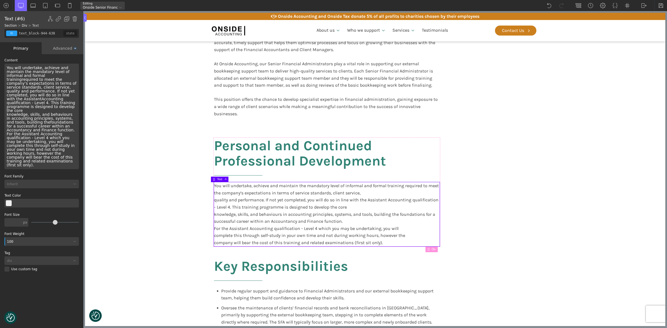
click at [45, 122] on div "You will undertake, achieve and maintain the mandatory level of informal and fo…" at bounding box center [41, 117] width 75 height 106
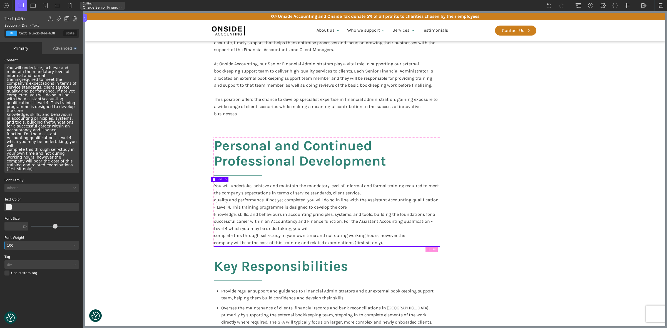
click at [31, 140] on div "You will undertake, achieve and maintain the mandatory level of informal and fo…" at bounding box center [41, 119] width 75 height 110
click at [56, 100] on div "You will undertake, achieve and maintain the mandatory level of informal and fo…" at bounding box center [41, 119] width 75 height 110
click at [60, 103] on div "You will undertake, achieve and maintain the mandatory level of informal and fo…" at bounding box center [41, 119] width 75 height 110
click at [64, 83] on div "You will undertake, achieve and maintain the mandatory level of informal and fo…" at bounding box center [41, 119] width 75 height 110
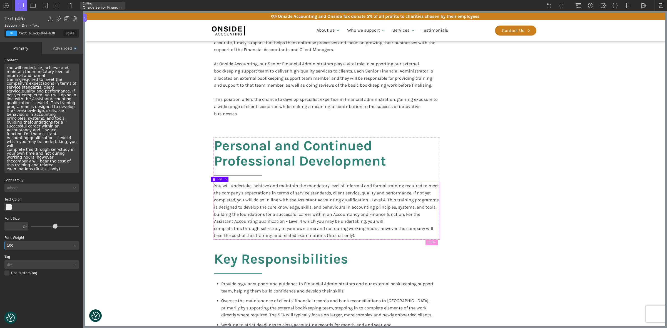
click at [50, 131] on div "You will undertake, achieve and maintain the mandatory level of informal and fo…" at bounding box center [41, 119] width 75 height 110
click at [49, 131] on div "You will undertake, achieve and maintain the mandatory level of informal and fo…" at bounding box center [41, 119] width 75 height 110
click at [23, 122] on div "You will undertake, achieve and maintain the mandatory level of informal and fo…" at bounding box center [41, 117] width 75 height 106
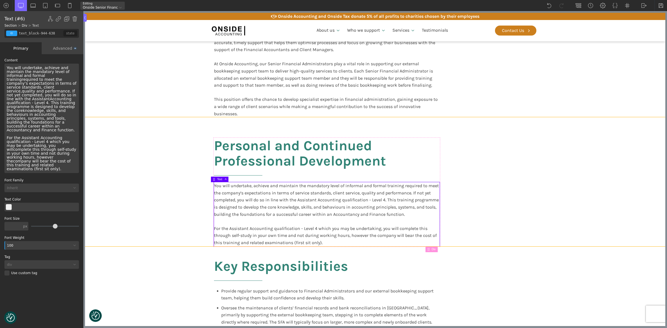
click at [541, 202] on section "Personal and Continued Professional Development You will undertake, achieve and…" at bounding box center [375, 181] width 580 height 129
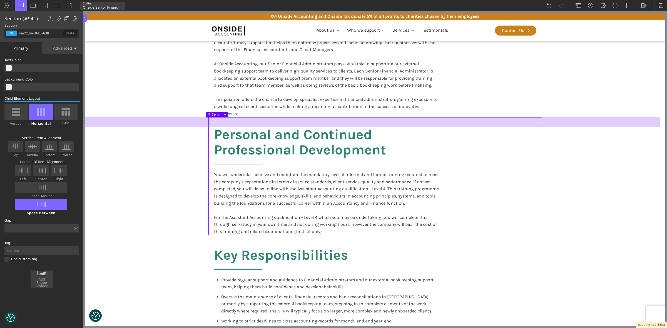
drag, startPoint x: 221, startPoint y: 138, endPoint x: 220, endPoint y: 126, distance: 11.2
click at [220, 126] on div at bounding box center [372, 122] width 575 height 10
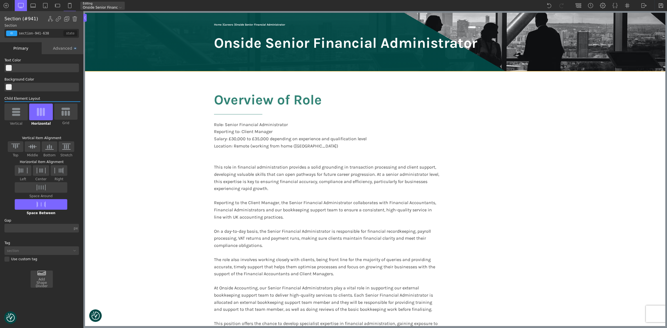
scroll to position [69, 0]
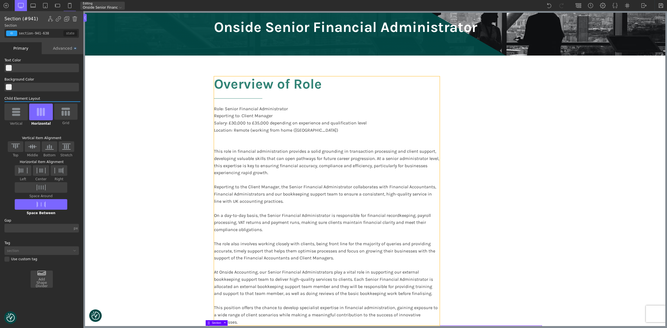
click at [391, 86] on div "Overview of Role Role: Senior Financial Administrator Reporting to: Client Mana…" at bounding box center [327, 200] width 226 height 249
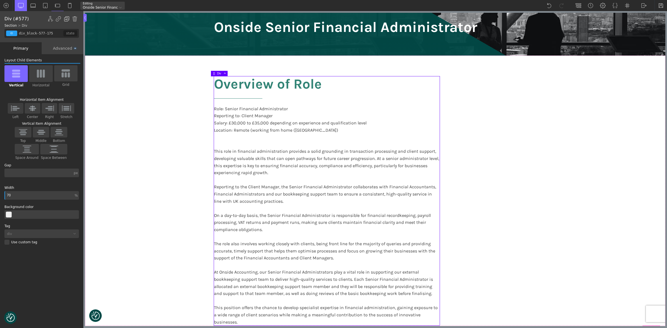
click at [66, 18] on img at bounding box center [67, 19] width 6 height 6
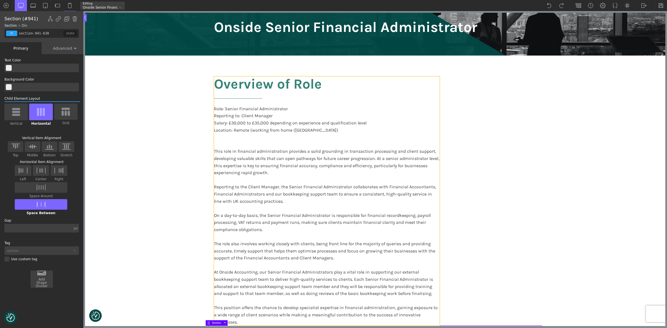
click at [424, 85] on div "Overview of Role Role: Senior Financial Administrator Reporting to: Client Mana…" at bounding box center [327, 200] width 226 height 249
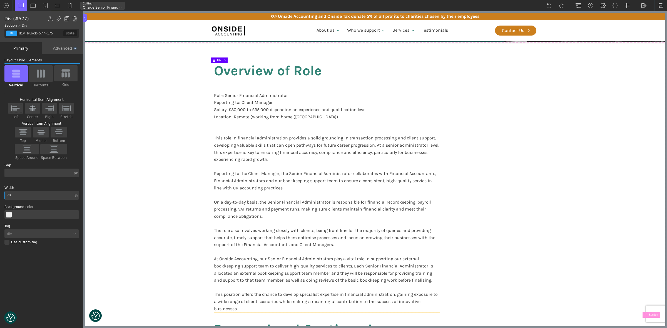
scroll to position [104, 0]
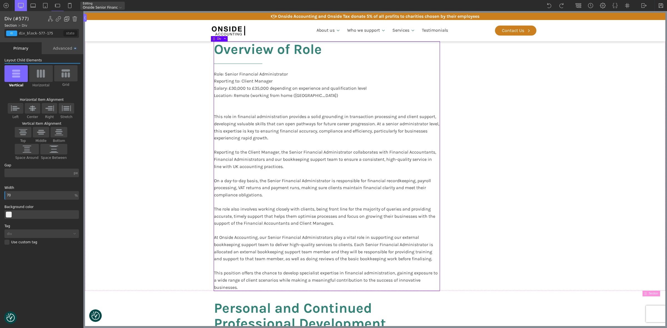
click at [67, 18] on img at bounding box center [67, 19] width 6 height 6
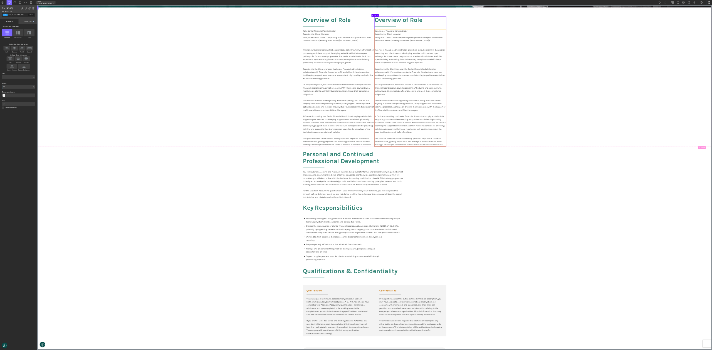
scroll to position [0, 0]
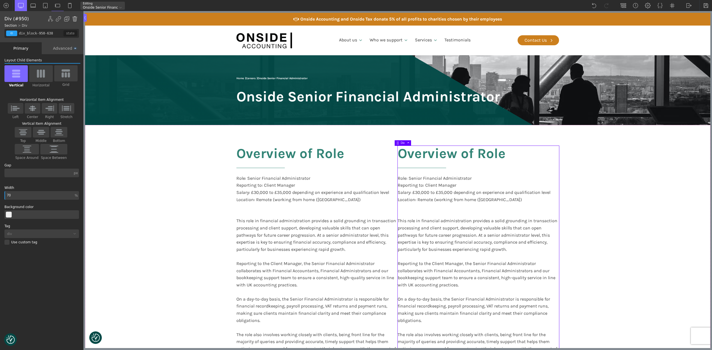
click at [73, 19] on img at bounding box center [75, 19] width 6 height 6
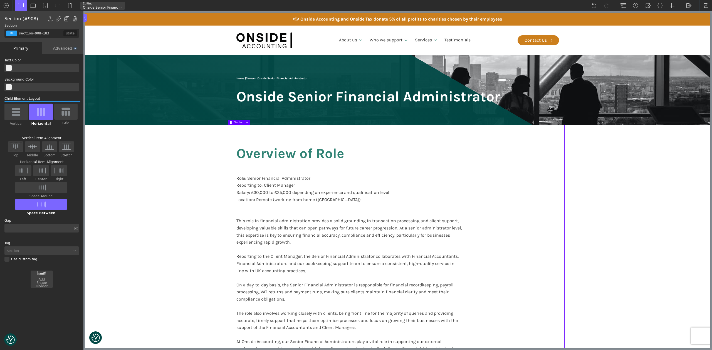
click at [631, 183] on section "Overview of Role Role: Senior Financial Administrator Reporting to: Client Mana…" at bounding box center [397, 260] width 625 height 270
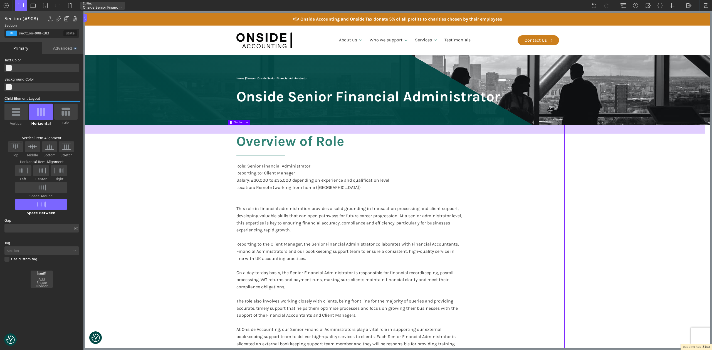
drag, startPoint x: 256, startPoint y: 145, endPoint x: 255, endPoint y: 133, distance: 12.3
click at [255, 133] on div at bounding box center [394, 129] width 619 height 9
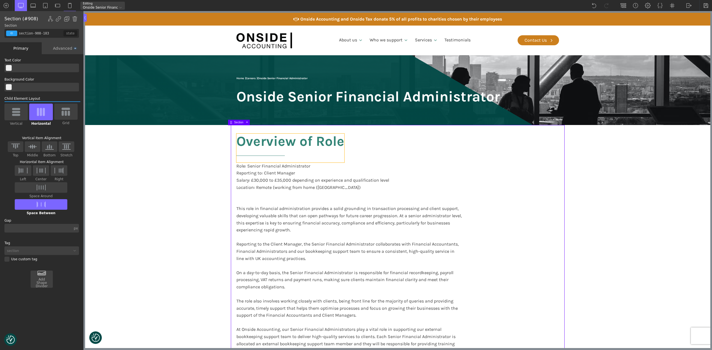
click at [660, 207] on section "Overview of Role Role: Senior Financial Administrator Reporting to: Client Mana…" at bounding box center [397, 254] width 625 height 258
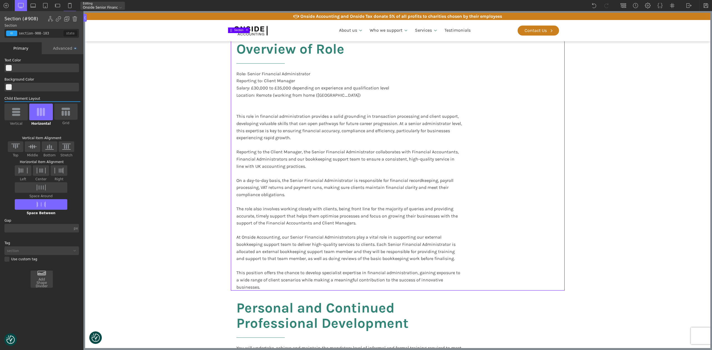
scroll to position [74, 0]
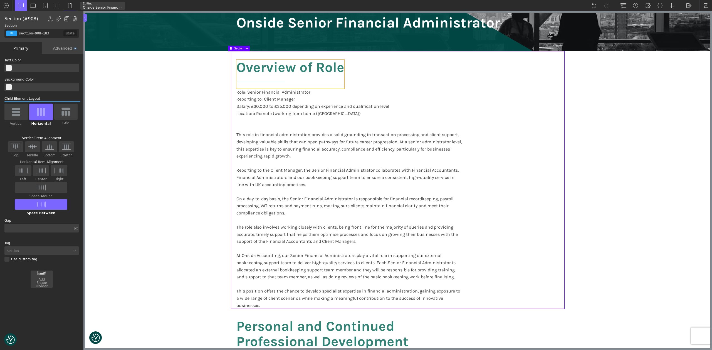
click at [305, 66] on h2 "Overview of Role" at bounding box center [290, 74] width 108 height 29
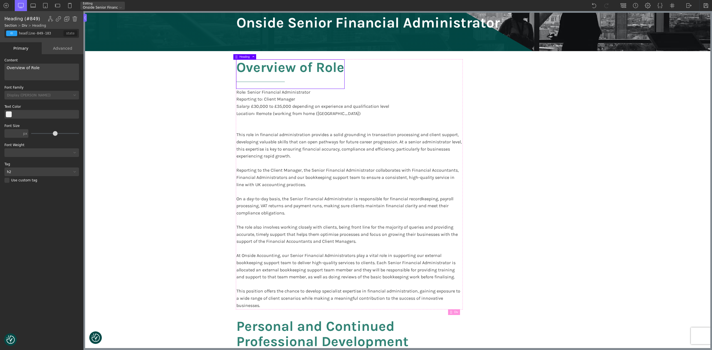
click at [67, 17] on img at bounding box center [67, 19] width 6 height 6
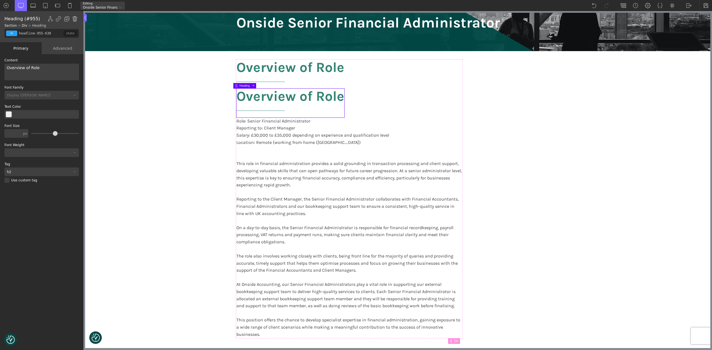
click at [76, 18] on img at bounding box center [75, 19] width 6 height 6
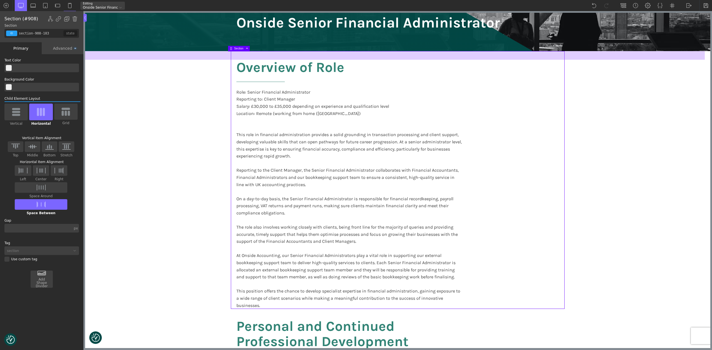
click at [312, 58] on div at bounding box center [394, 55] width 619 height 9
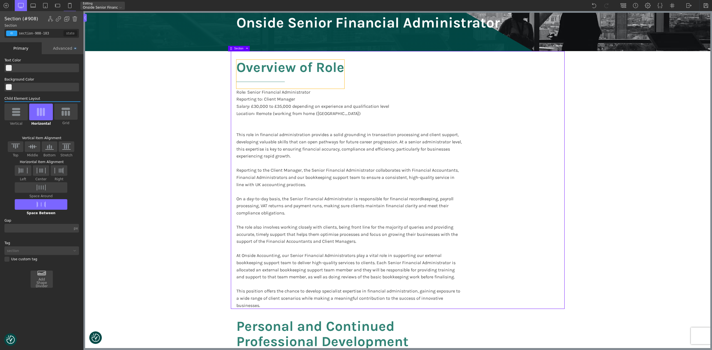
click at [309, 75] on h2 "Overview of Role" at bounding box center [290, 74] width 108 height 29
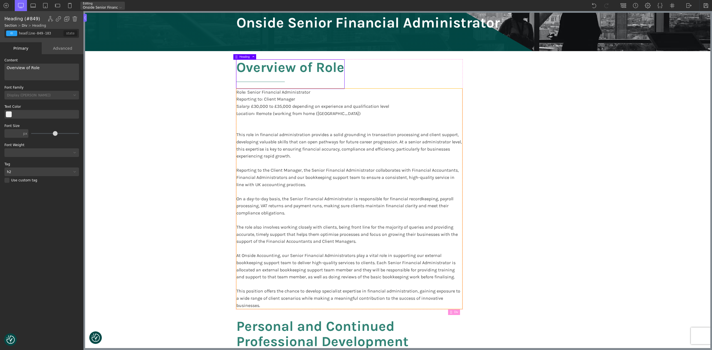
click at [387, 100] on div "Role: Senior Financial Administrator Reporting to: Client Manager Salary: £30,0…" at bounding box center [349, 199] width 226 height 220
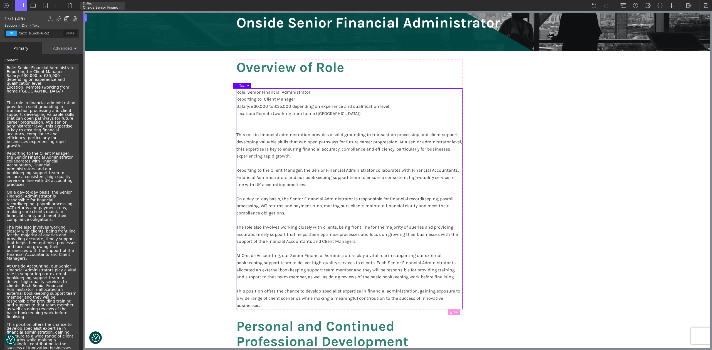
click at [66, 18] on img at bounding box center [67, 19] width 6 height 6
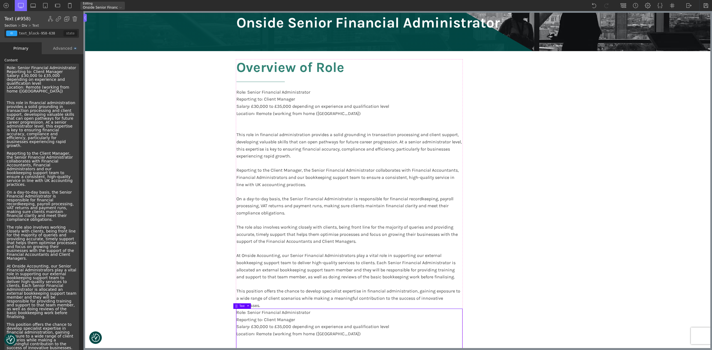
click at [271, 157] on div "Role: Senior Financial Administrator Reporting to: Client Manager Salary: £30,0…" at bounding box center [349, 199] width 226 height 220
type input "text_block-6-52"
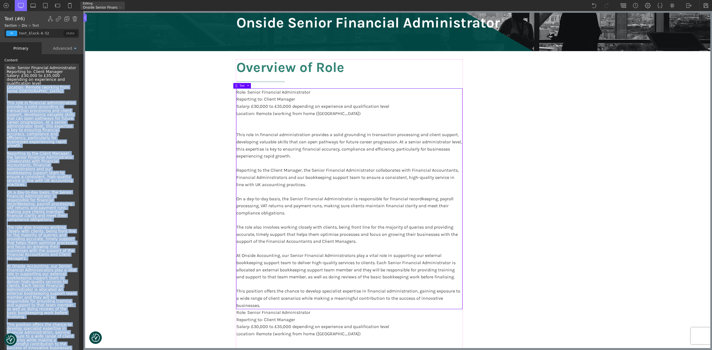
drag, startPoint x: 41, startPoint y: 119, endPoint x: 67, endPoint y: 338, distance: 220.9
click at [67, 328] on div "Content Role: Senior Financial Administrator Reporting to: Client Manager Salar…" at bounding box center [41, 261] width 75 height 405
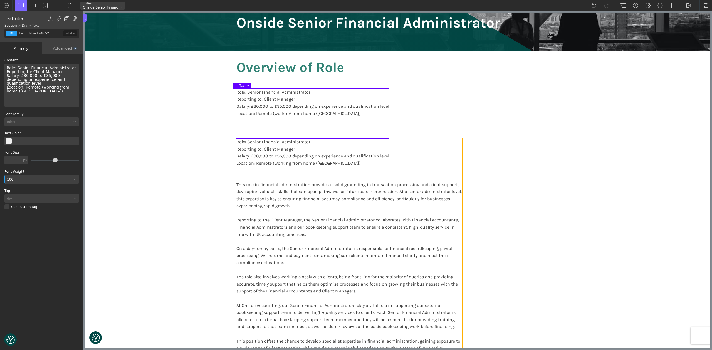
click at [321, 155] on div "Role: Senior Financial Administrator Reporting to: Client Manager Salary: £30,0…" at bounding box center [349, 248] width 226 height 220
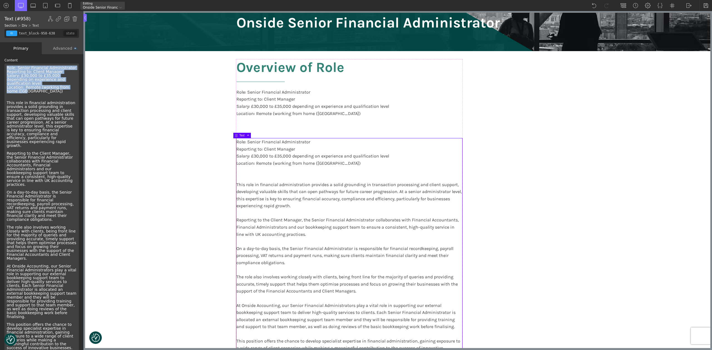
drag, startPoint x: 30, startPoint y: 88, endPoint x: 2, endPoint y: 67, distance: 35.3
click at [2, 67] on div "WP Grid Builder Stack Columns Vertically Page container (1200px) and below Less…" at bounding box center [41, 202] width 83 height 297
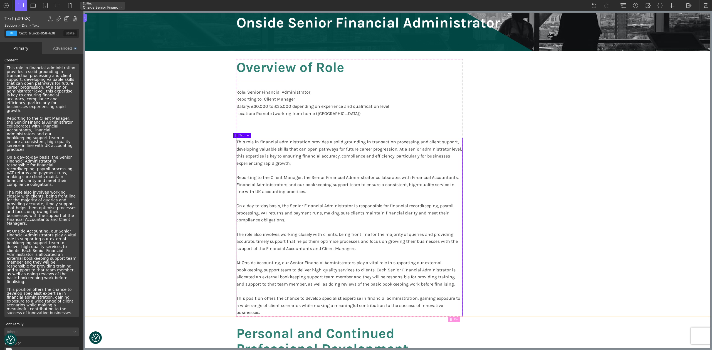
click at [176, 107] on section "Overview of Role Role: Senior Financial Administrator Reporting to: Client Mana…" at bounding box center [397, 183] width 625 height 265
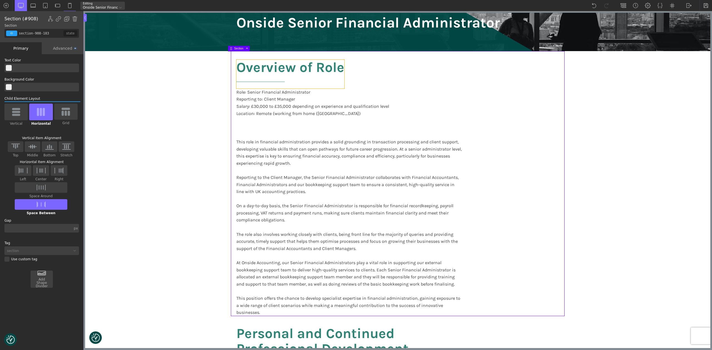
click at [297, 70] on h2 "Overview of Role" at bounding box center [290, 74] width 108 height 29
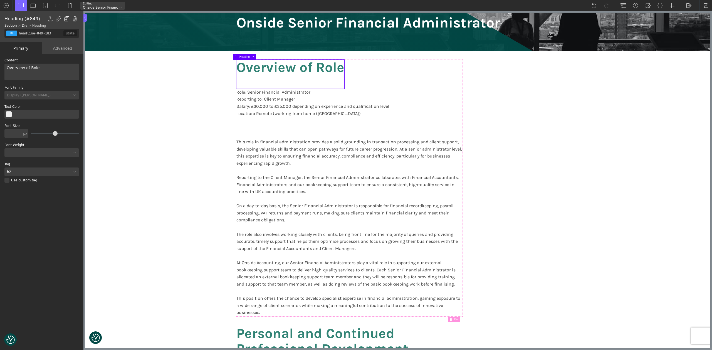
click at [67, 17] on img at bounding box center [67, 19] width 6 height 6
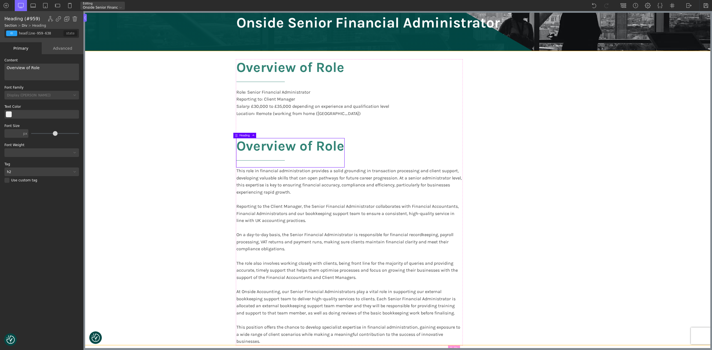
click at [161, 146] on section "Overview of Role Role: Senior Financial Administrator Reporting to: Client Mana…" at bounding box center [397, 198] width 625 height 294
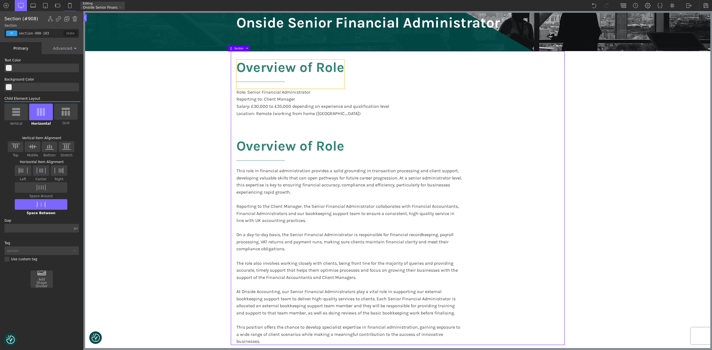
click at [296, 66] on h2 "Overview of Role" at bounding box center [290, 74] width 108 height 29
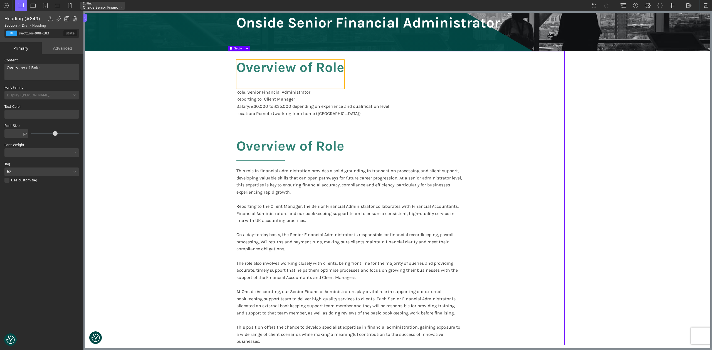
type input "headline-849-183"
click at [302, 65] on h2 "Overview of Role" at bounding box center [290, 74] width 108 height 29
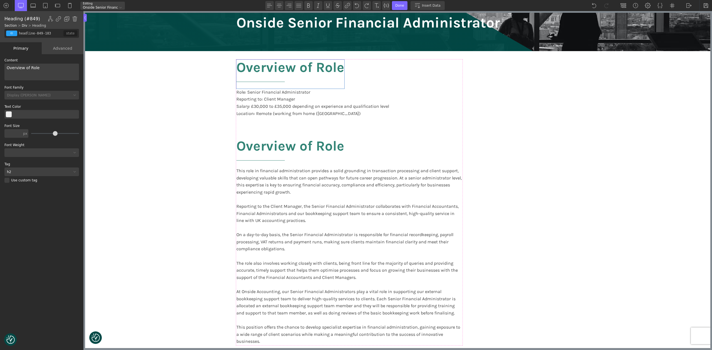
click at [35, 70] on div "Overview of Role" at bounding box center [41, 72] width 75 height 17
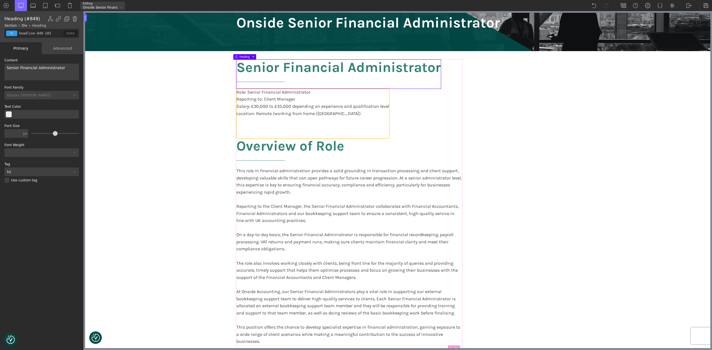
click at [249, 128] on div "Role: Senior Financial Administrator Reporting to: Client Manager Salary: £30,0…" at bounding box center [312, 114] width 153 height 50
type input "text_block-6-52"
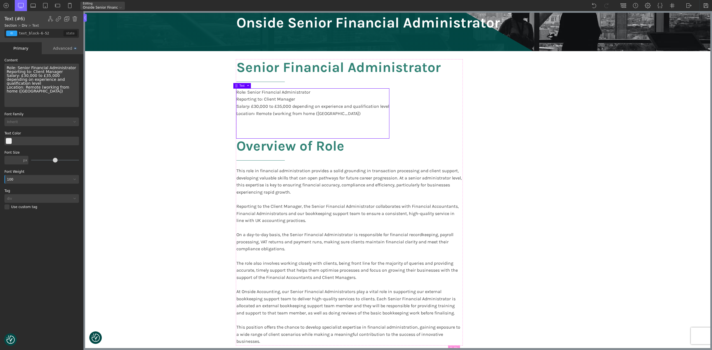
click at [27, 88] on div "Role: Senior Financial Administrator Reporting to: Client Manager Salary: £30,0…" at bounding box center [41, 85] width 75 height 43
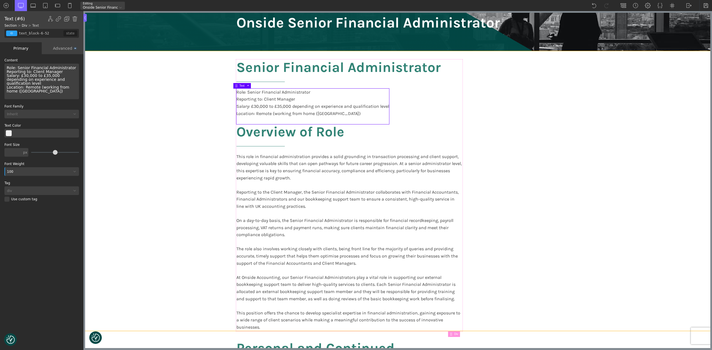
click at [154, 166] on section "Senior Financial Administrator Role: Senior Financial Administrator Reporting t…" at bounding box center [397, 191] width 625 height 280
type input "section-908-183"
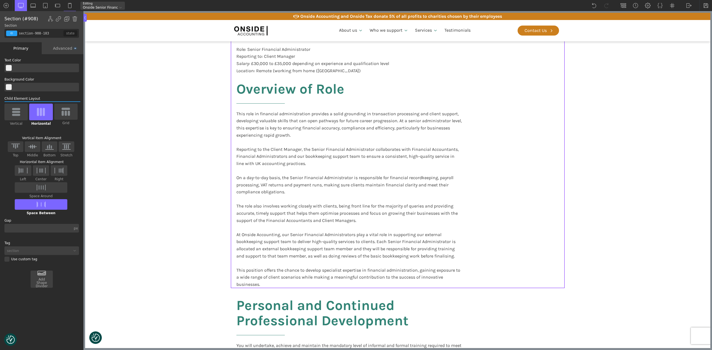
scroll to position [185, 0]
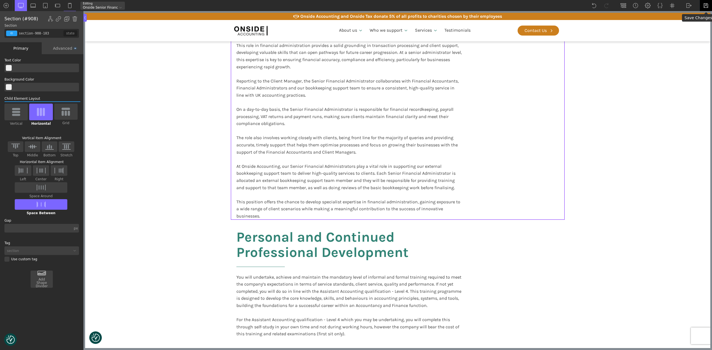
click at [667, 5] on img at bounding box center [706, 6] width 6 height 6
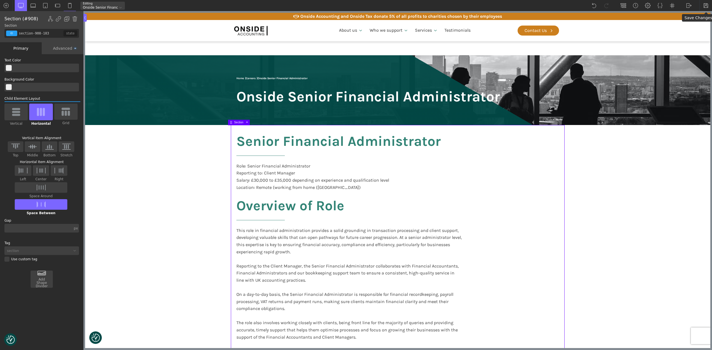
scroll to position [185, 0]
